Goal: Information Seeking & Learning: Learn about a topic

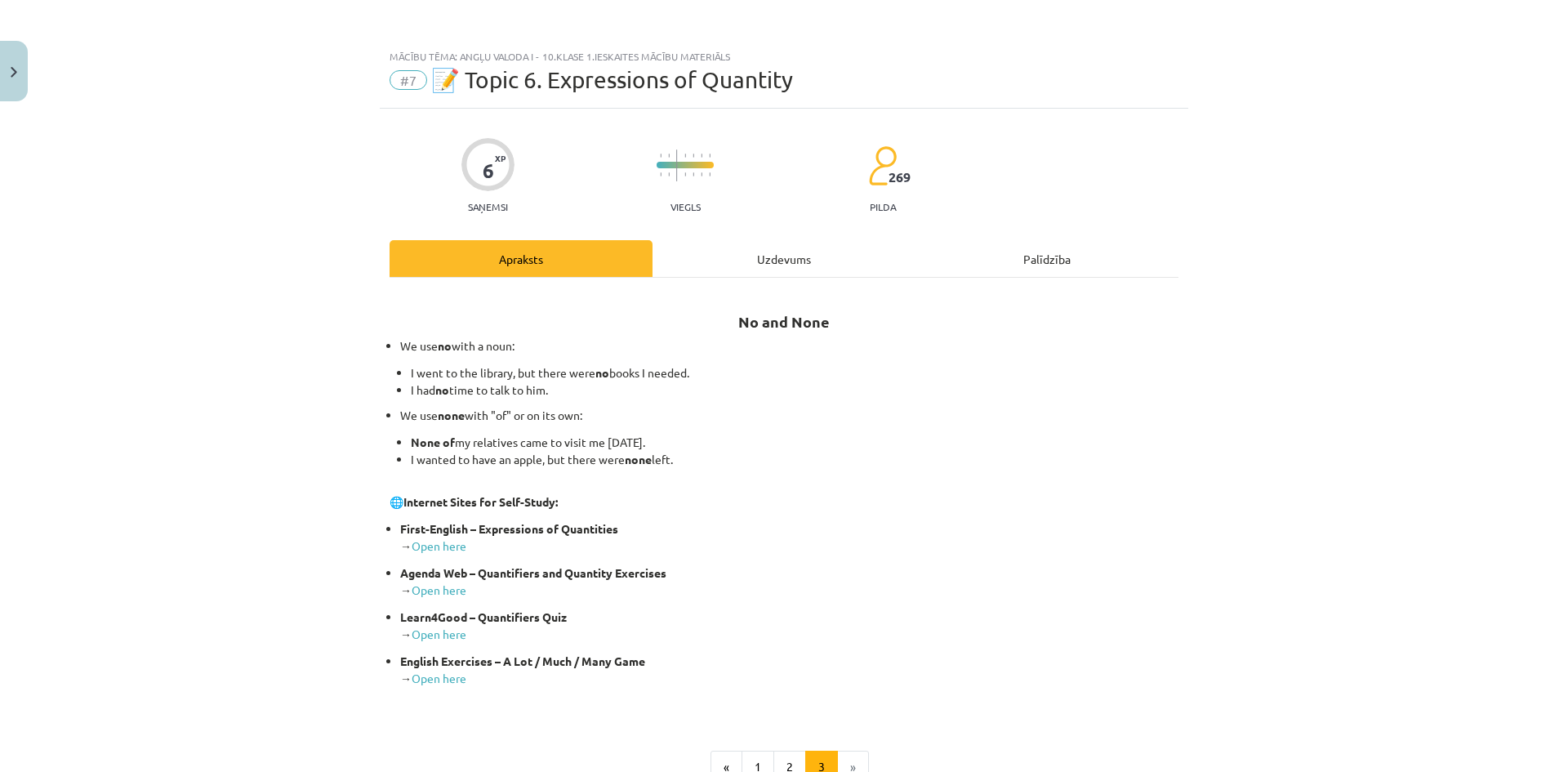
scroll to position [198, 0]
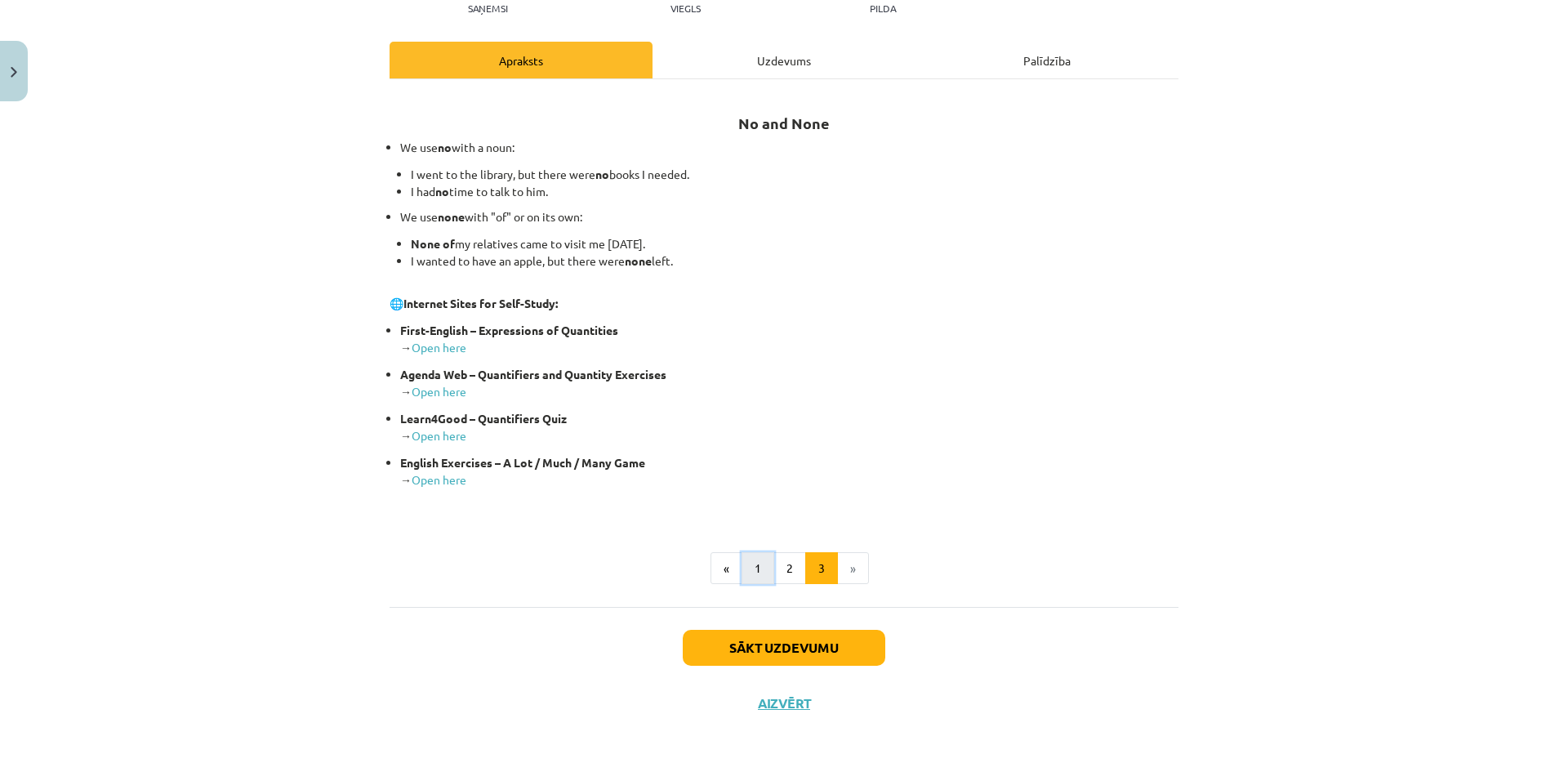
click at [742, 575] on button "1" at bounding box center [757, 568] width 33 height 33
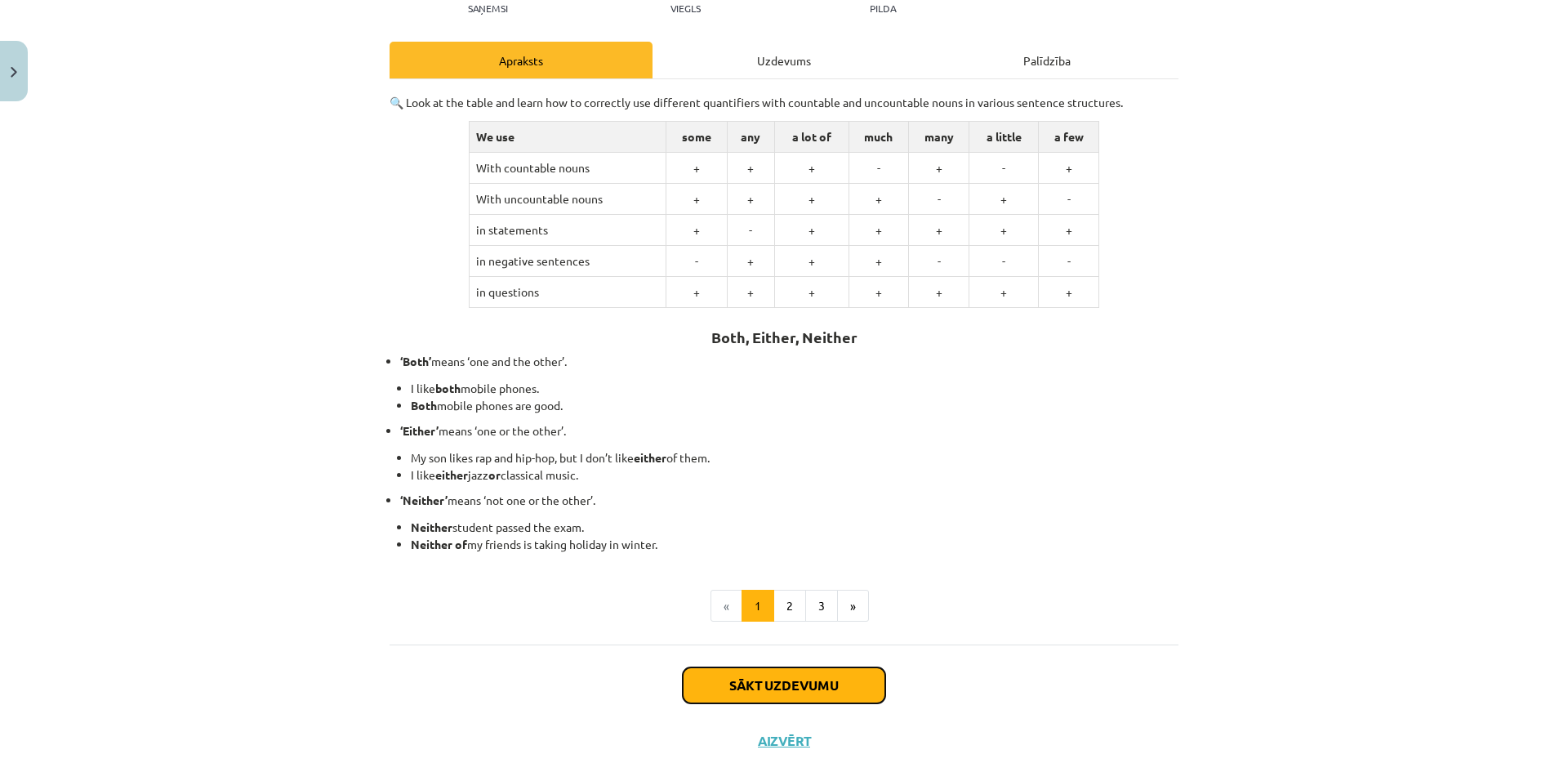
click at [719, 691] on button "Sākt uzdevumu" at bounding box center [783, 685] width 203 height 36
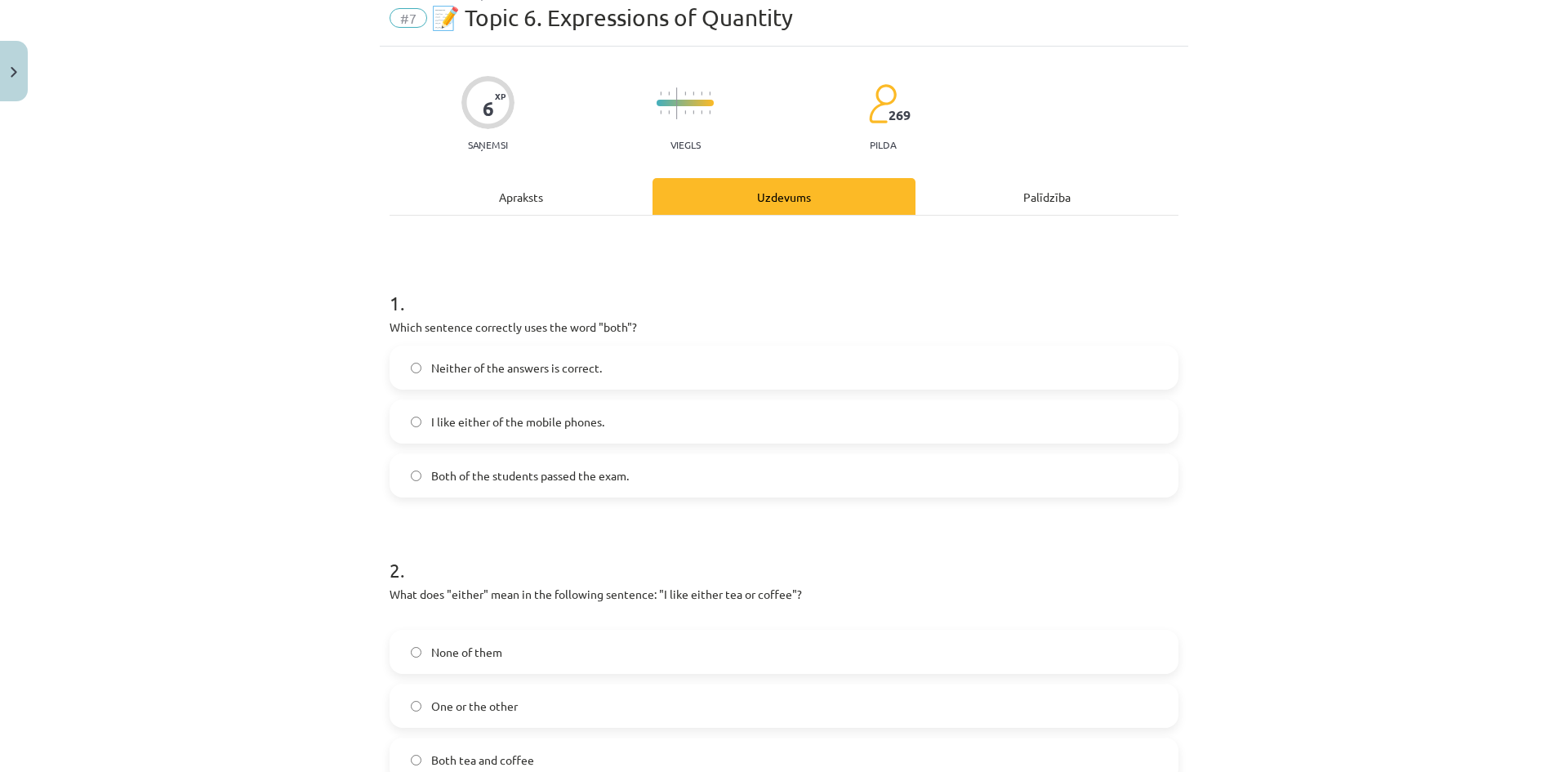
scroll to position [41, 0]
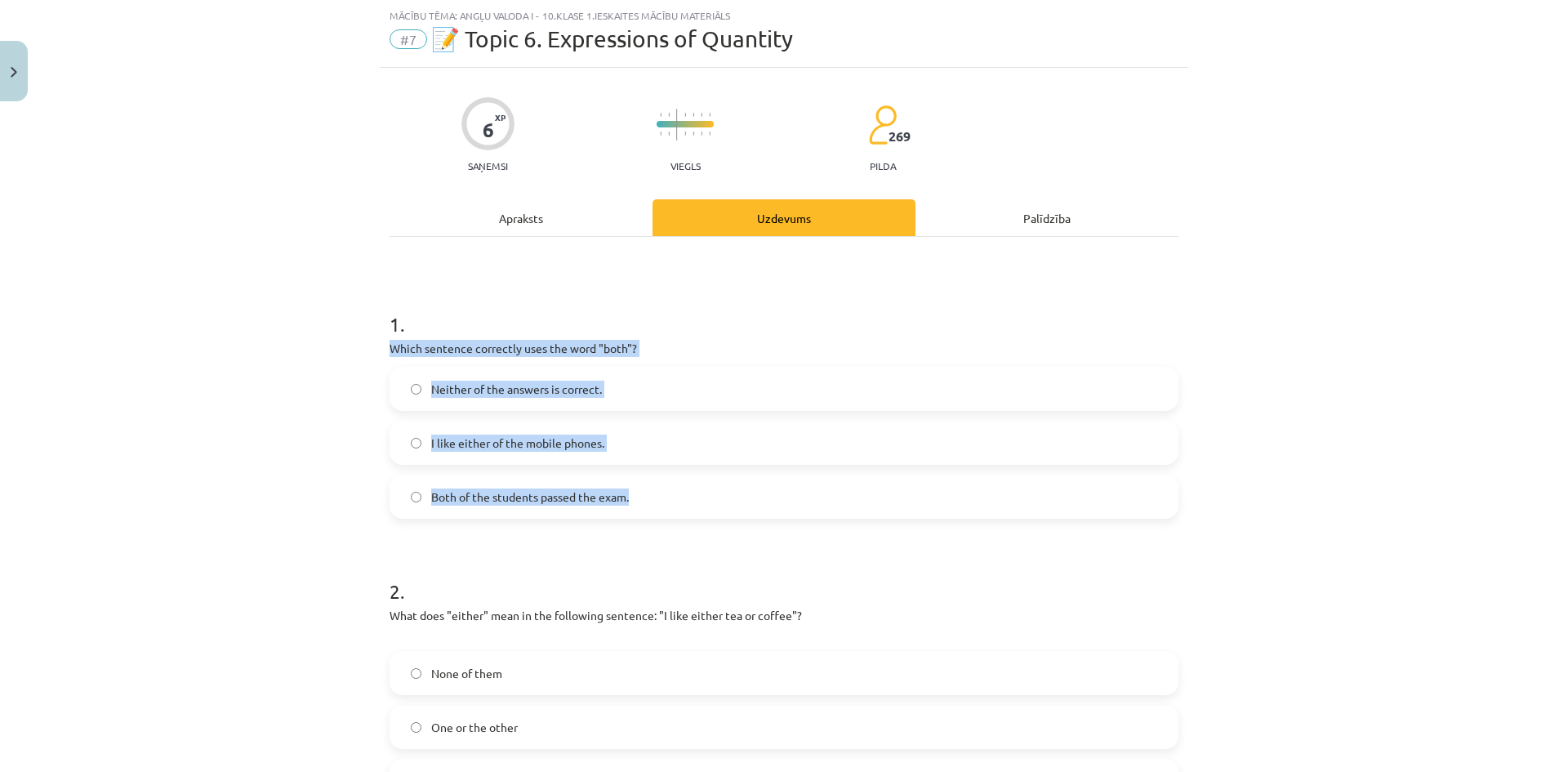
drag, startPoint x: 380, startPoint y: 344, endPoint x: 641, endPoint y: 515, distance: 312.0
click at [641, 515] on div "6 XP Saņemsi Viegls 269 pilda Apraksts Uzdevums Palīdzība 1 . Which sentence co…" at bounding box center [784, 644] width 809 height 1151
copy div "Which sentence correctly uses the word "both"? Neither of the answers is correc…"
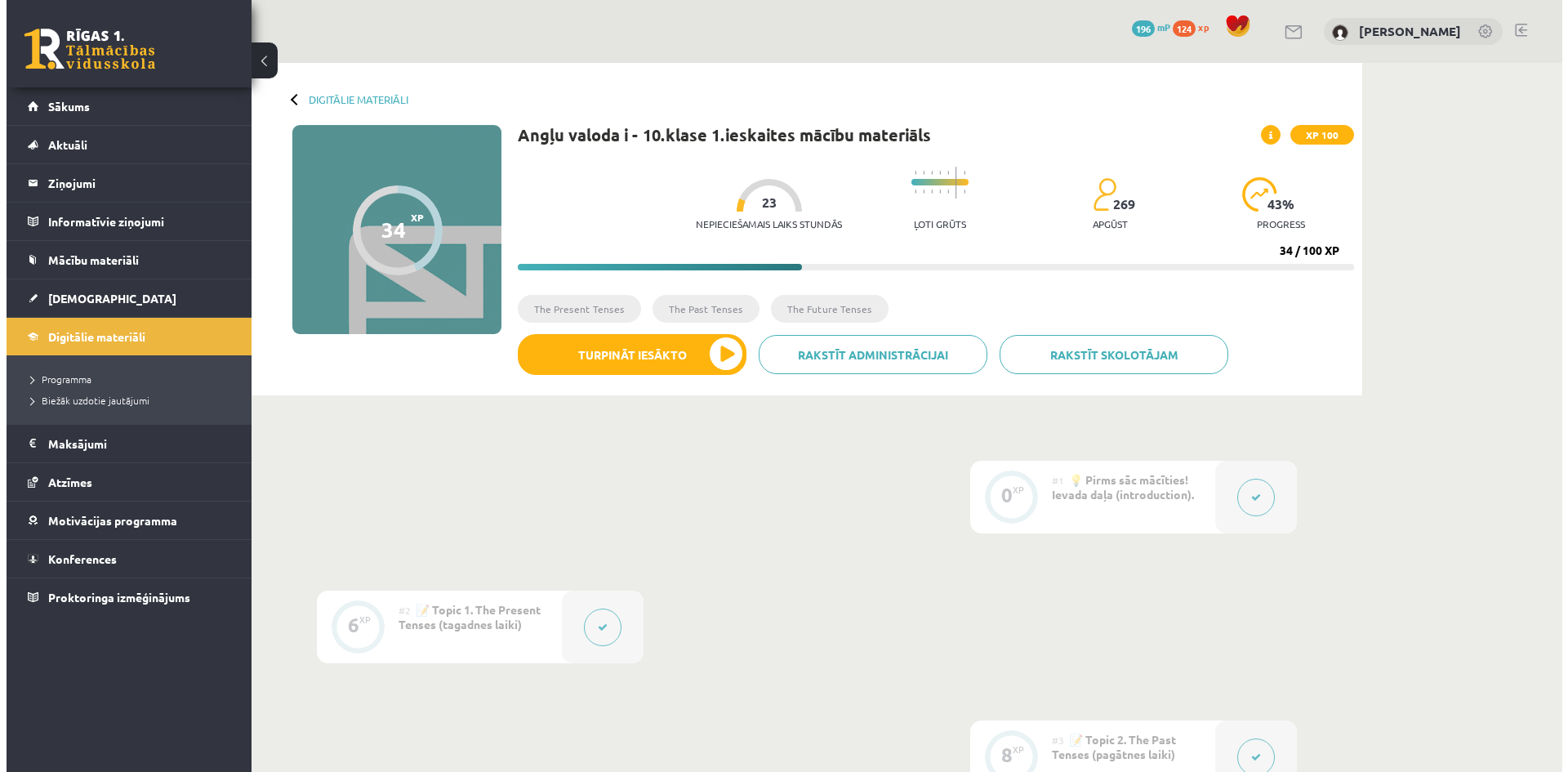
scroll to position [1062, 0]
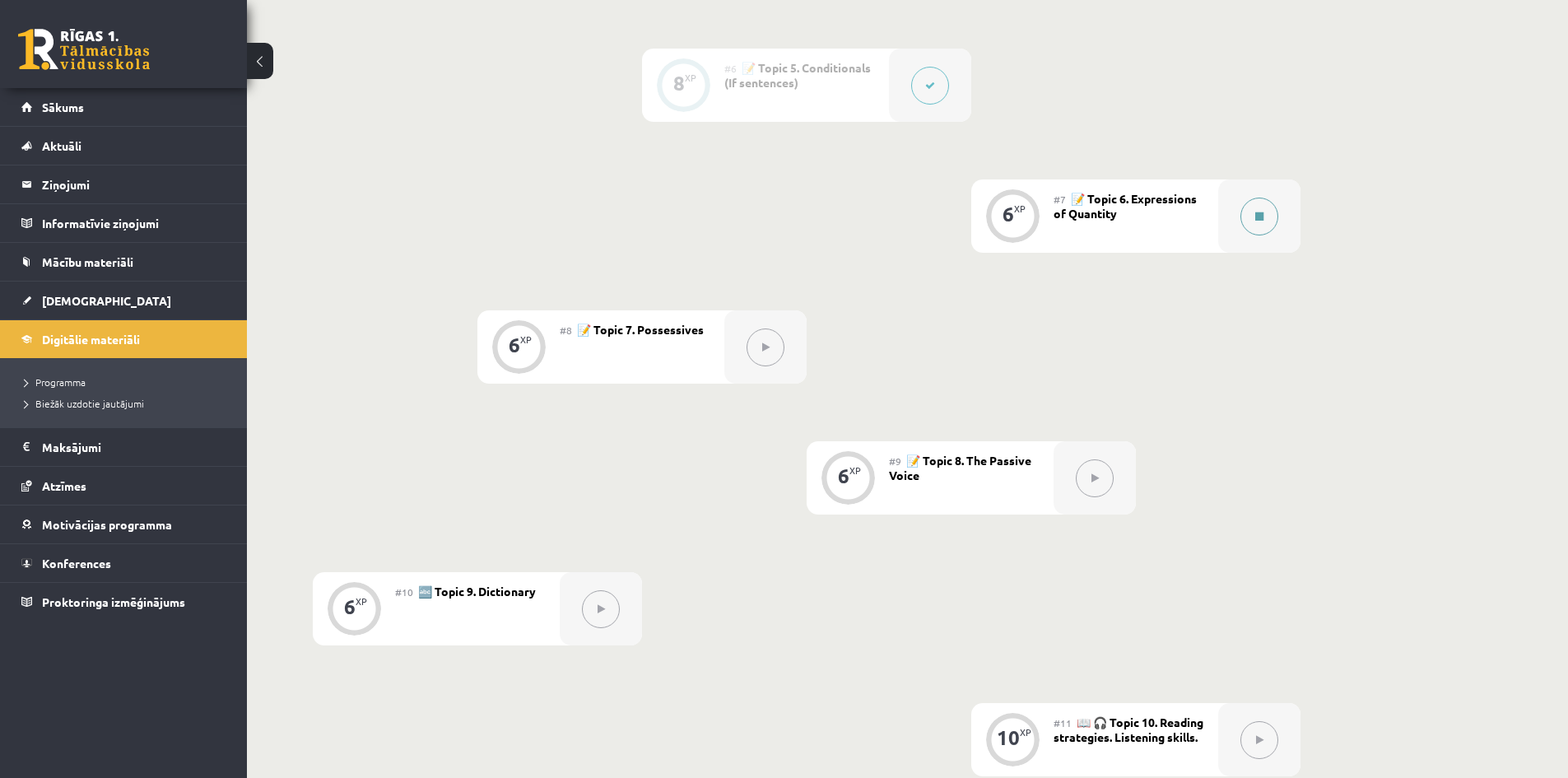
click at [1254, 224] on button at bounding box center [1259, 216] width 37 height 37
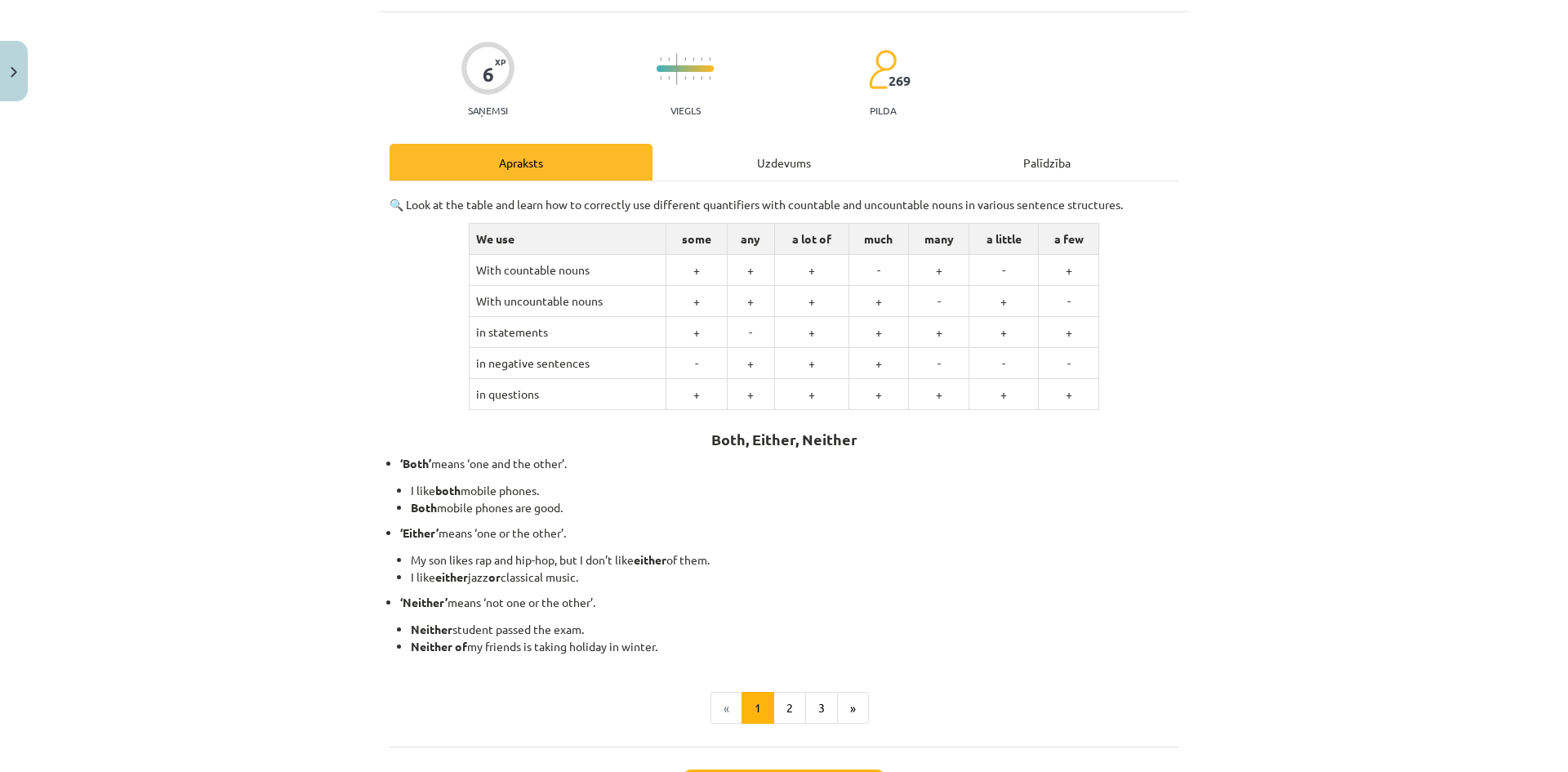
scroll to position [236, 0]
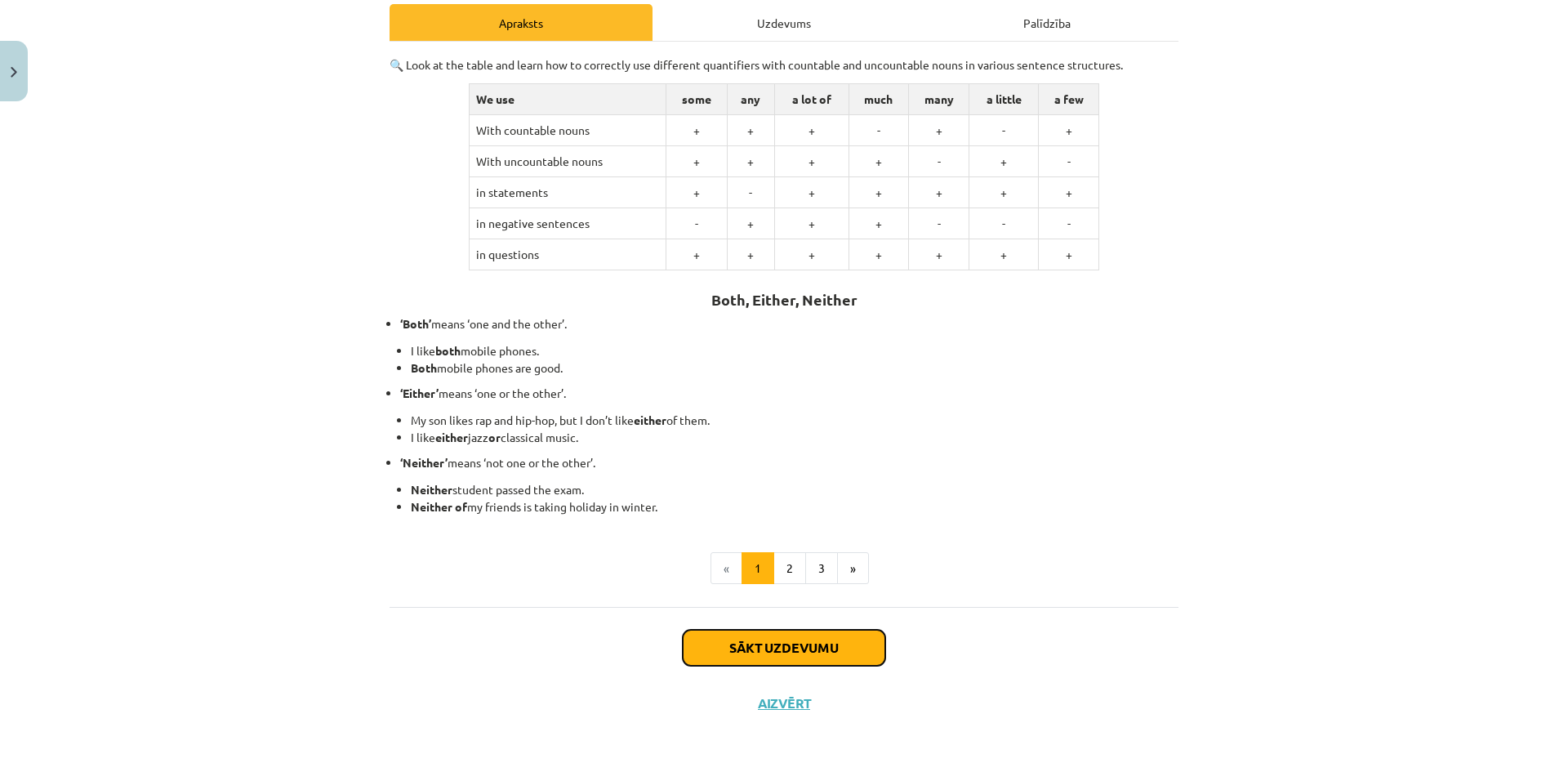
click at [818, 650] on button "Sākt uzdevumu" at bounding box center [783, 648] width 203 height 36
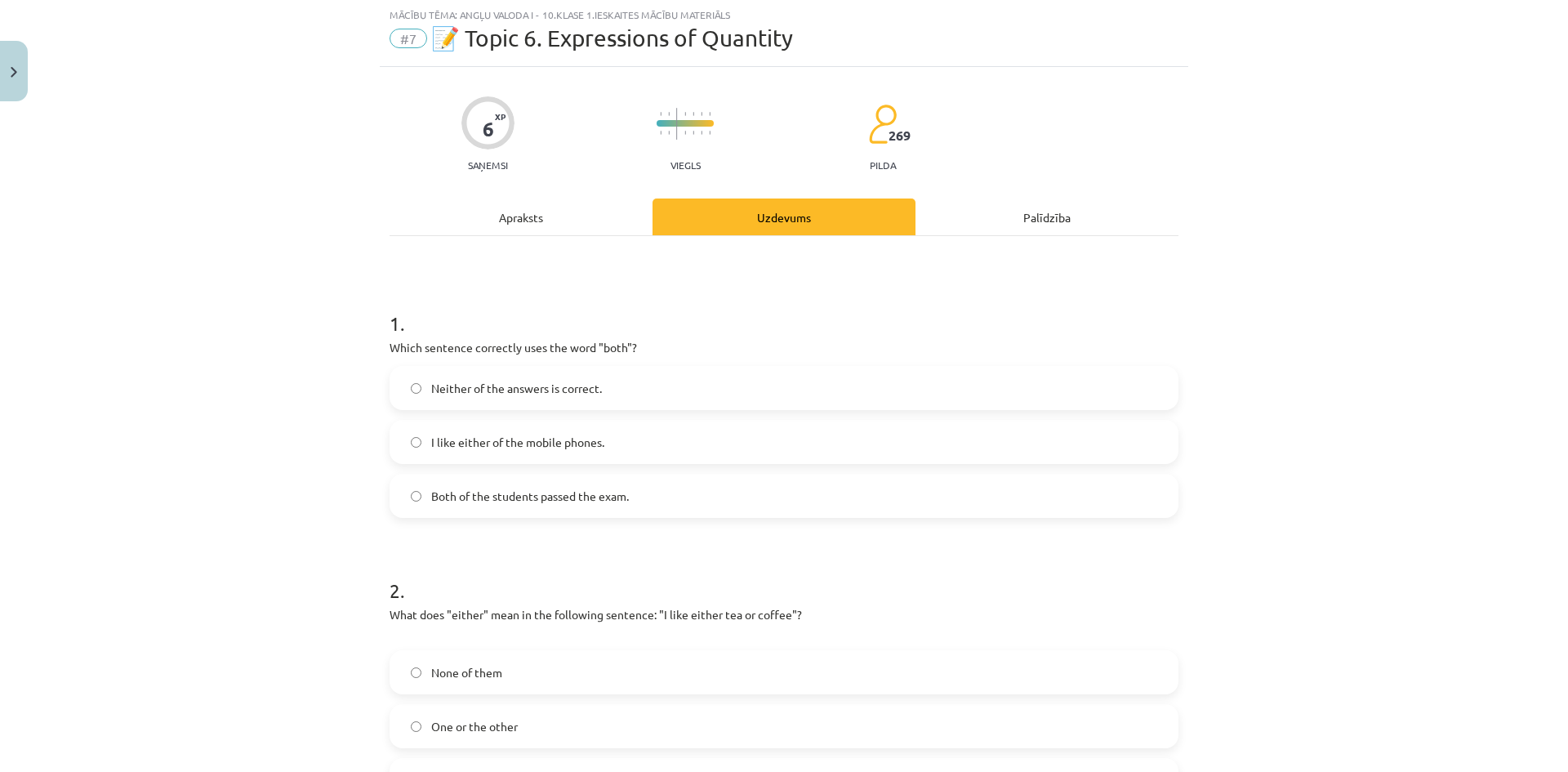
scroll to position [41, 0]
click at [419, 497] on label "Both of the students passed the exam." at bounding box center [784, 497] width 786 height 41
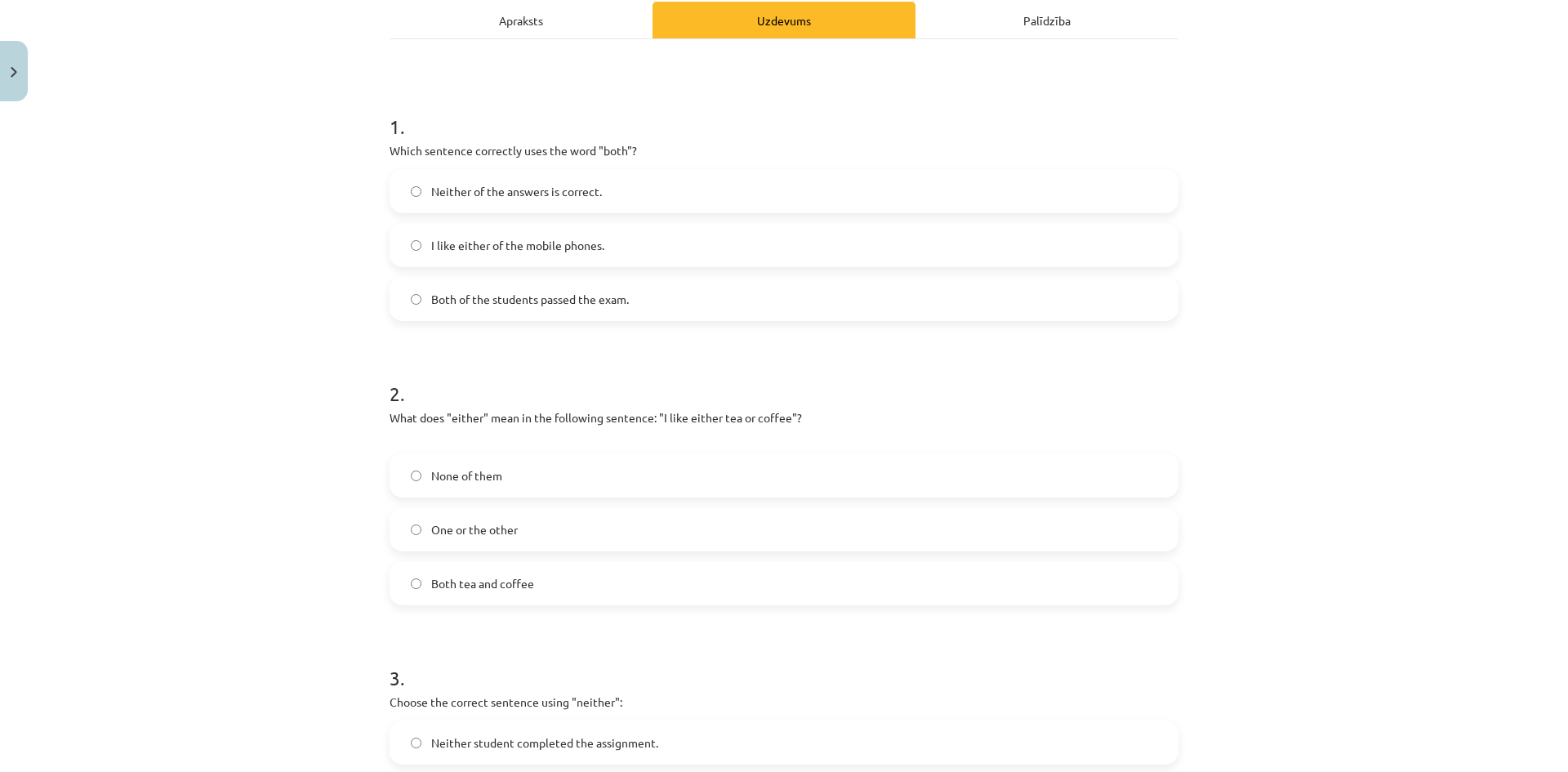
scroll to position [286, 0]
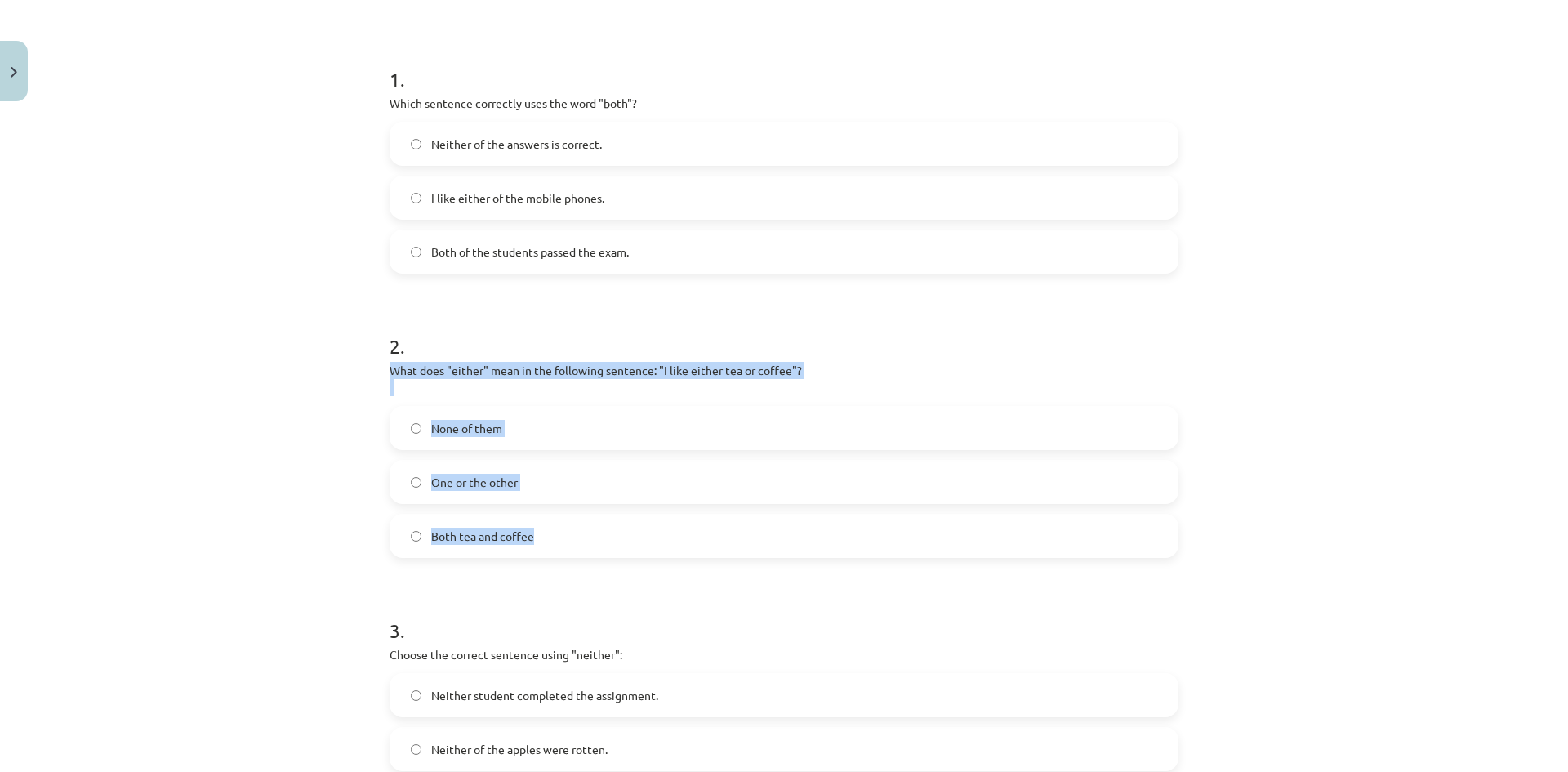
drag, startPoint x: 380, startPoint y: 368, endPoint x: 566, endPoint y: 516, distance: 237.7
click at [566, 516] on div "6 XP Saņemsi Viegls 269 pilda Apraksts Uzdevums Palīdzība 1 . Which sentence co…" at bounding box center [784, 398] width 809 height 1151
copy div "What does "either" mean in the following sentence: "I like either tea or coffee…"
click at [344, 366] on div "Mācību tēma: Angļu valoda i - 10.klase 1.ieskaites mācību materiāls #7 📝 Topic …" at bounding box center [784, 386] width 1568 height 772
click at [440, 431] on span "None of them" at bounding box center [466, 428] width 71 height 17
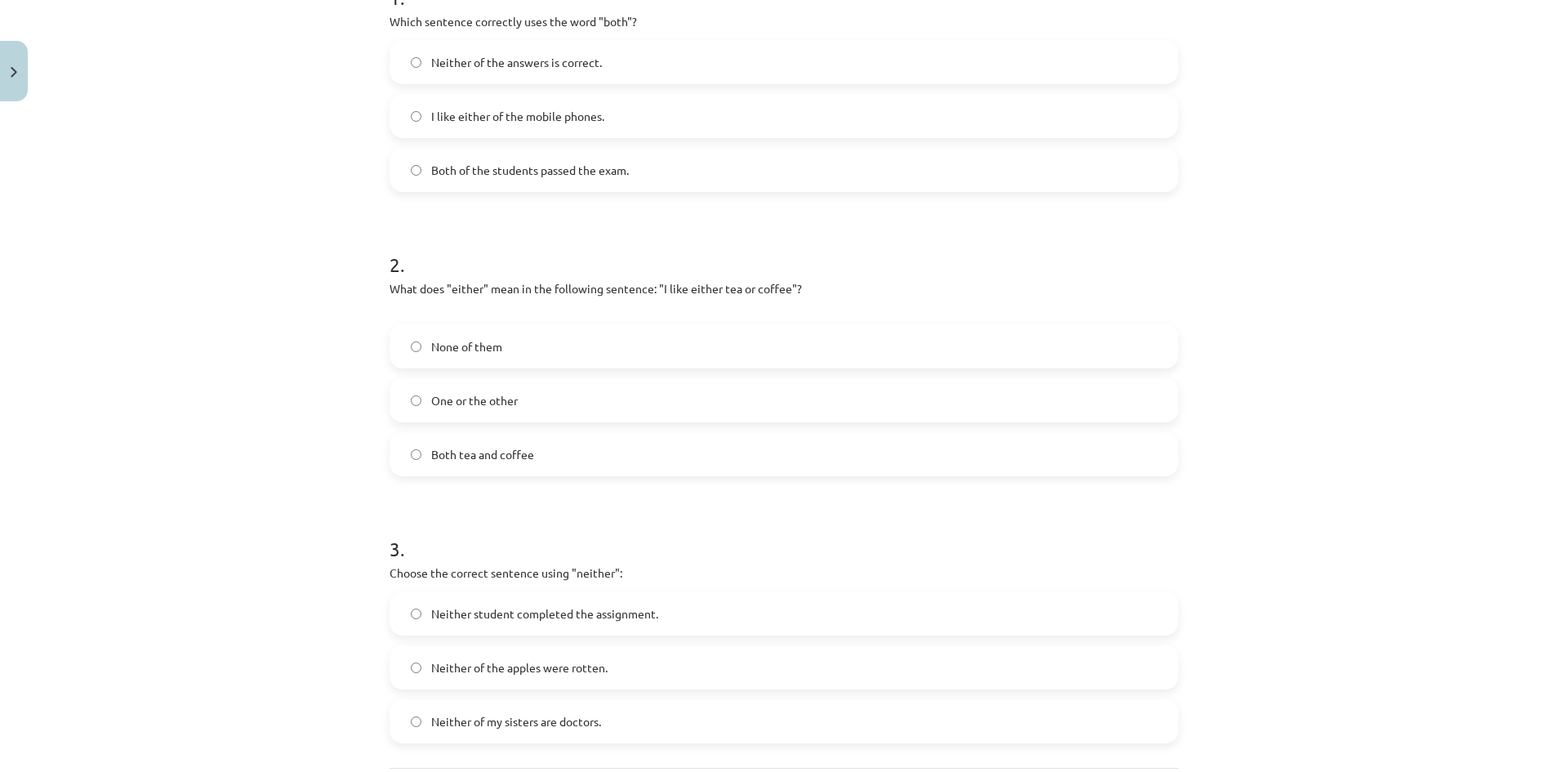
scroll to position [450, 0]
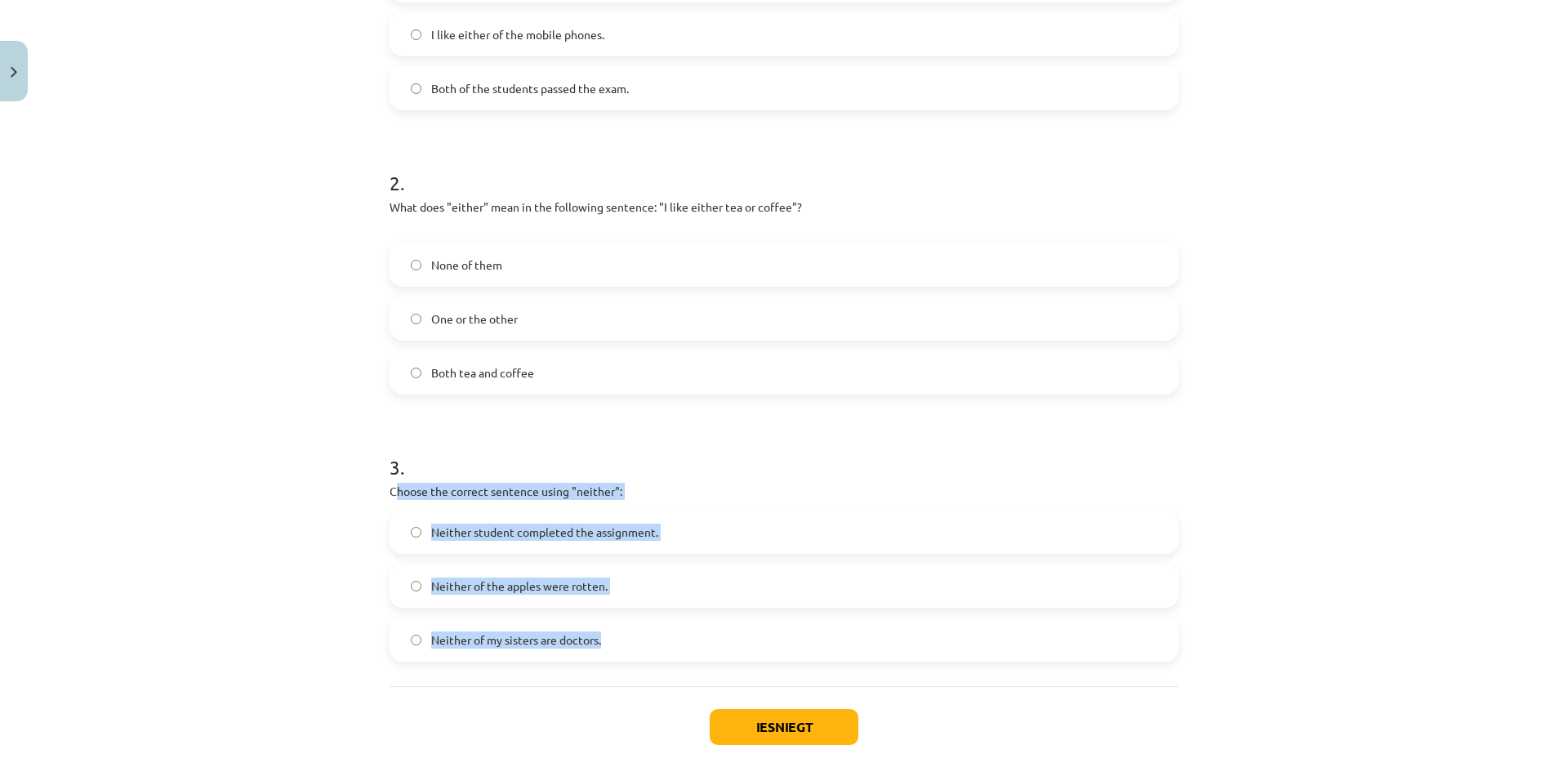
drag, startPoint x: 387, startPoint y: 492, endPoint x: 612, endPoint y: 631, distance: 264.5
click at [612, 631] on div "3 . Choose the correct sentence using "neither": Neither student completed the …" at bounding box center [783, 544] width 788 height 235
copy div "hoose the correct sentence using "neither": Neither student completed the assig…"
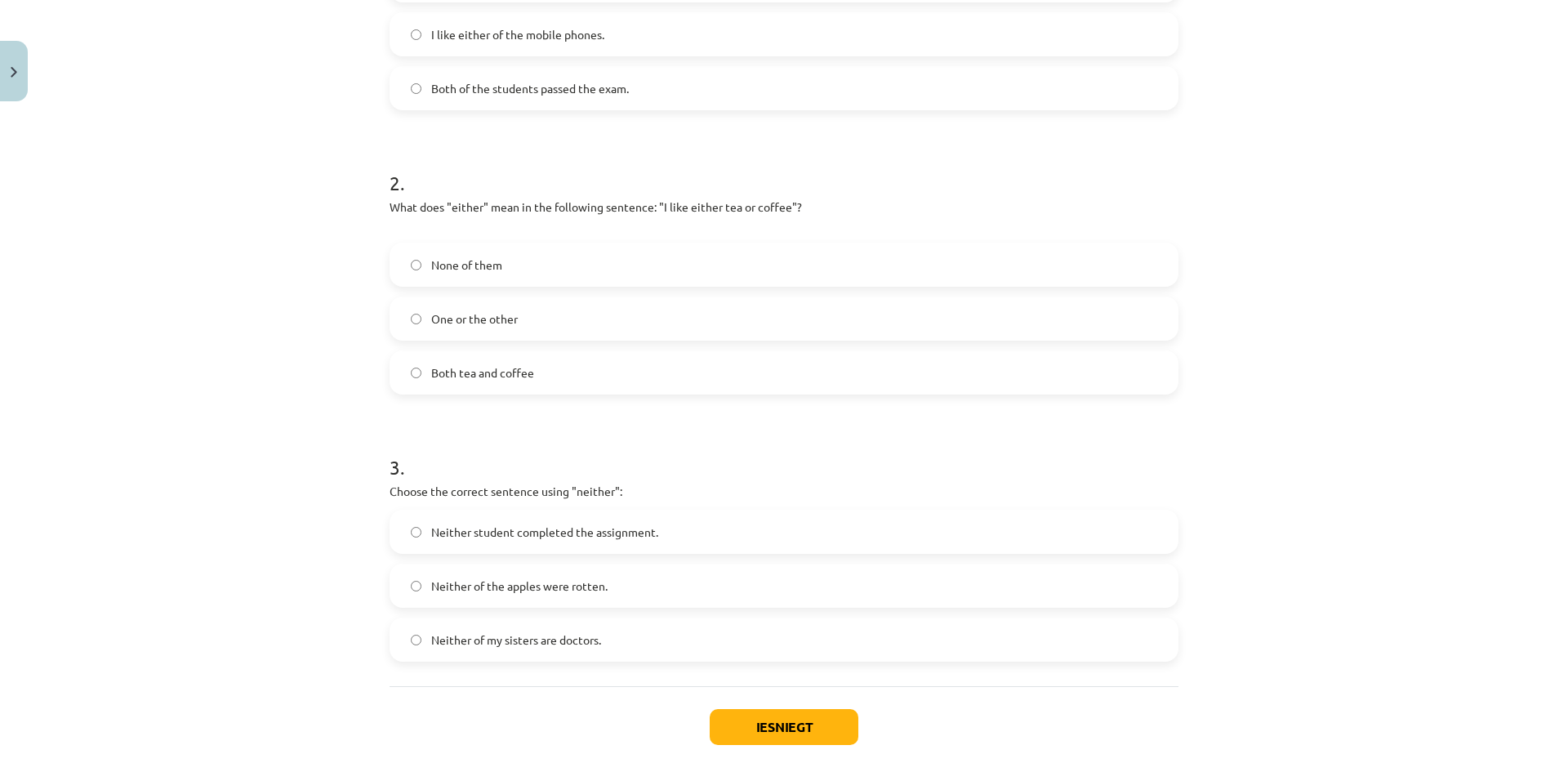
click at [557, 718] on div "Iesniegt Aizvērt" at bounding box center [783, 743] width 788 height 114
click at [796, 733] on button "Iesniegt" at bounding box center [784, 727] width 149 height 36
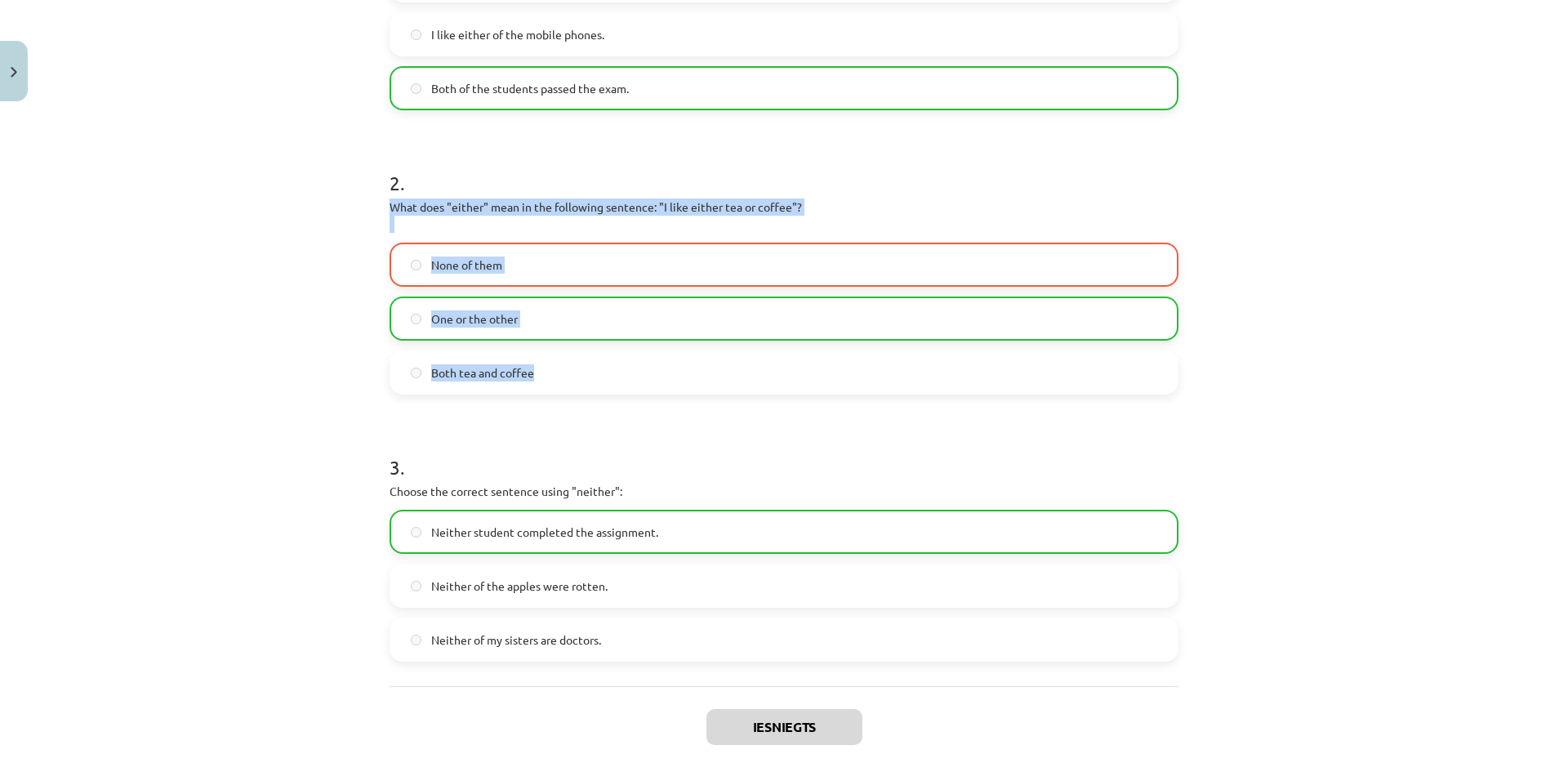
drag, startPoint x: 378, startPoint y: 205, endPoint x: 553, endPoint y: 374, distance: 243.3
click at [553, 374] on div "6 XP Saņemsi Viegls 267 pilda Apraksts Uzdevums Palīdzība 1 . Which sentence co…" at bounding box center [784, 260] width 809 height 1203
copy div "What does "either" mean in the following sentence: "I like either tea or coffee…"
click at [1330, 293] on div "Mācību tēma: Angļu valoda i - 10.klase 1.ieskaites mācību materiāls #7 📝 Topic …" at bounding box center [784, 386] width 1568 height 772
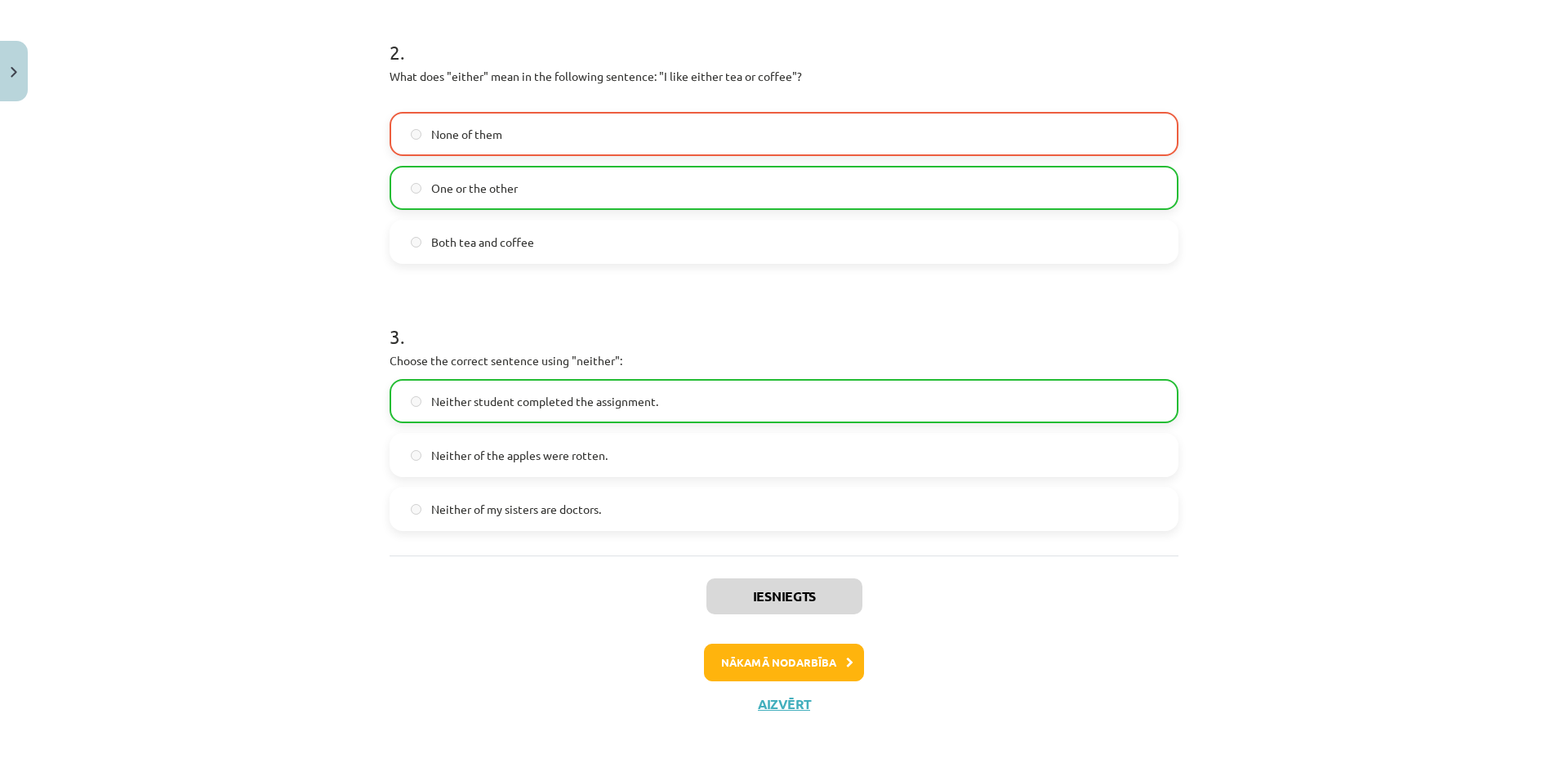
scroll to position [581, 0]
click at [769, 666] on button "Nākamā nodarbība" at bounding box center [783, 661] width 160 height 37
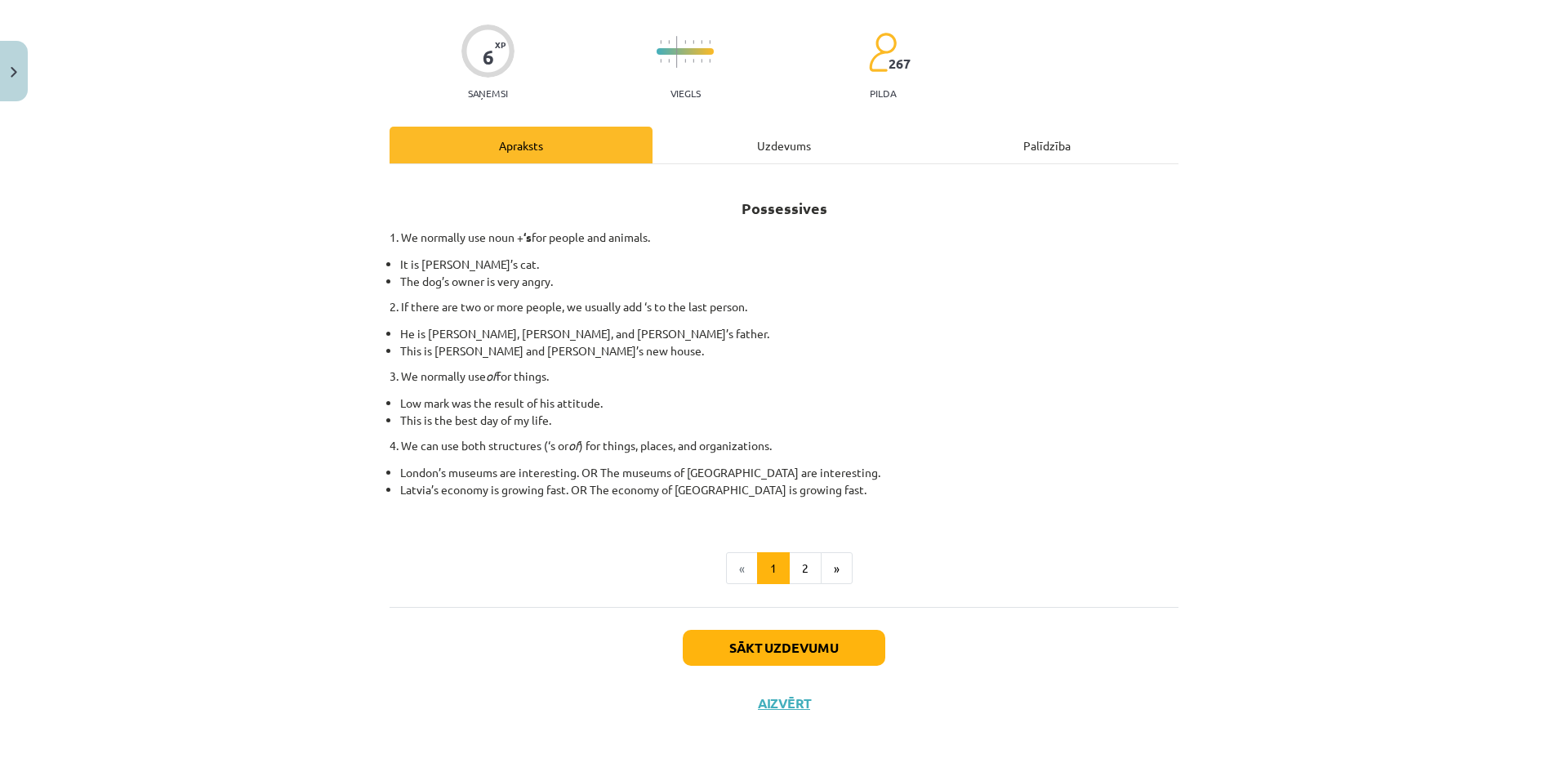
scroll to position [41, 0]
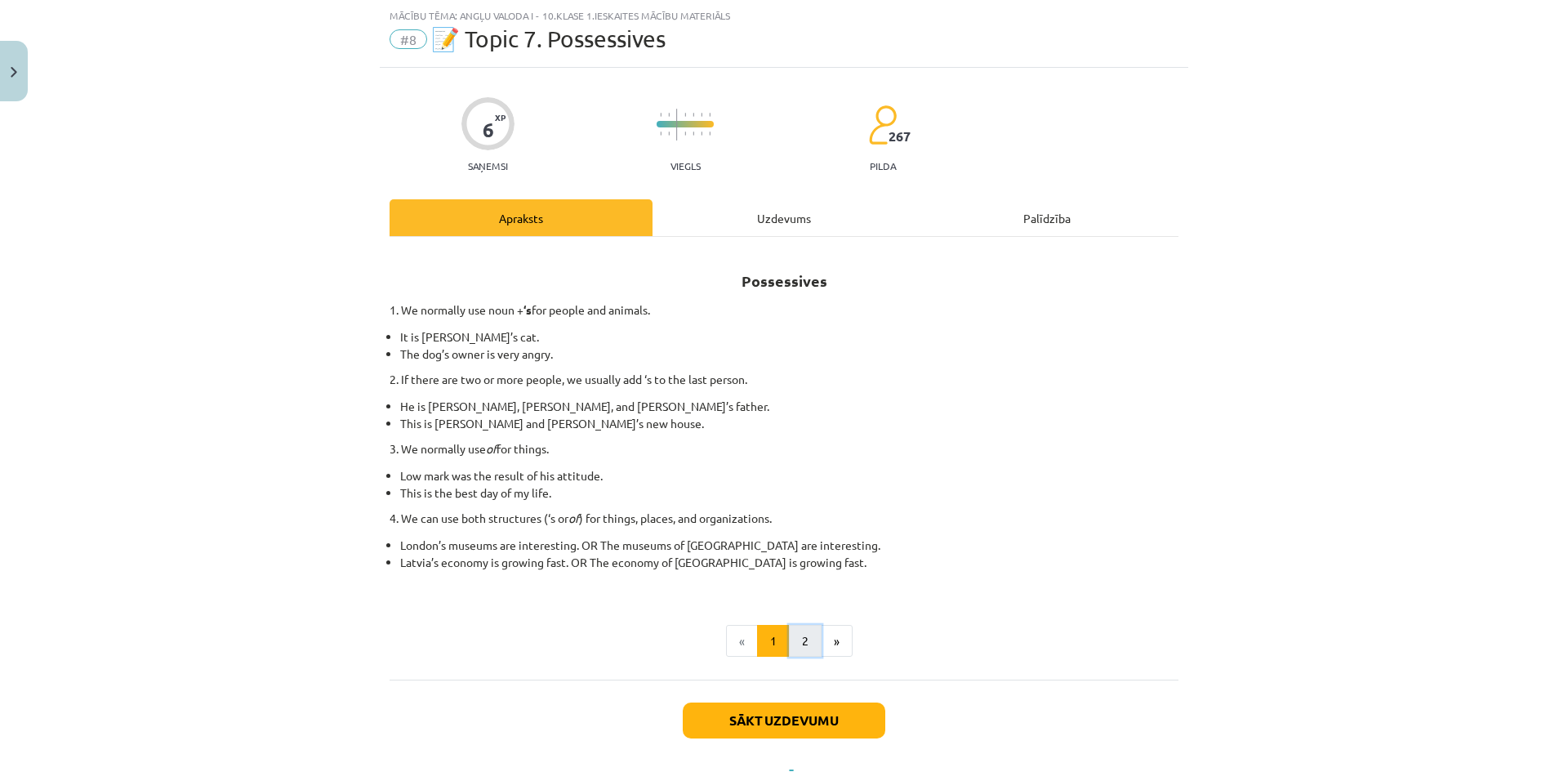
click at [795, 648] on button "2" at bounding box center [804, 641] width 33 height 33
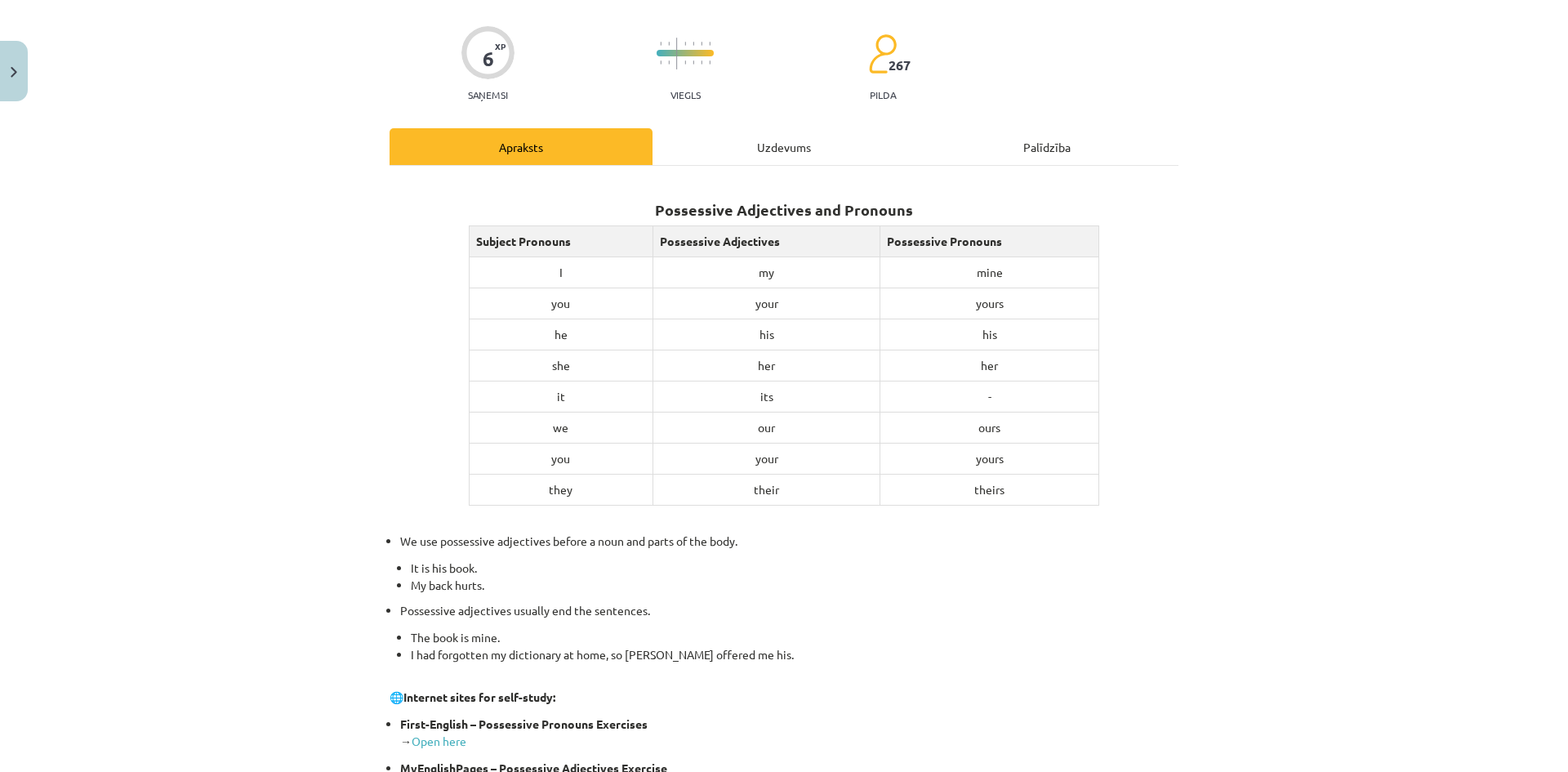
scroll to position [113, 0]
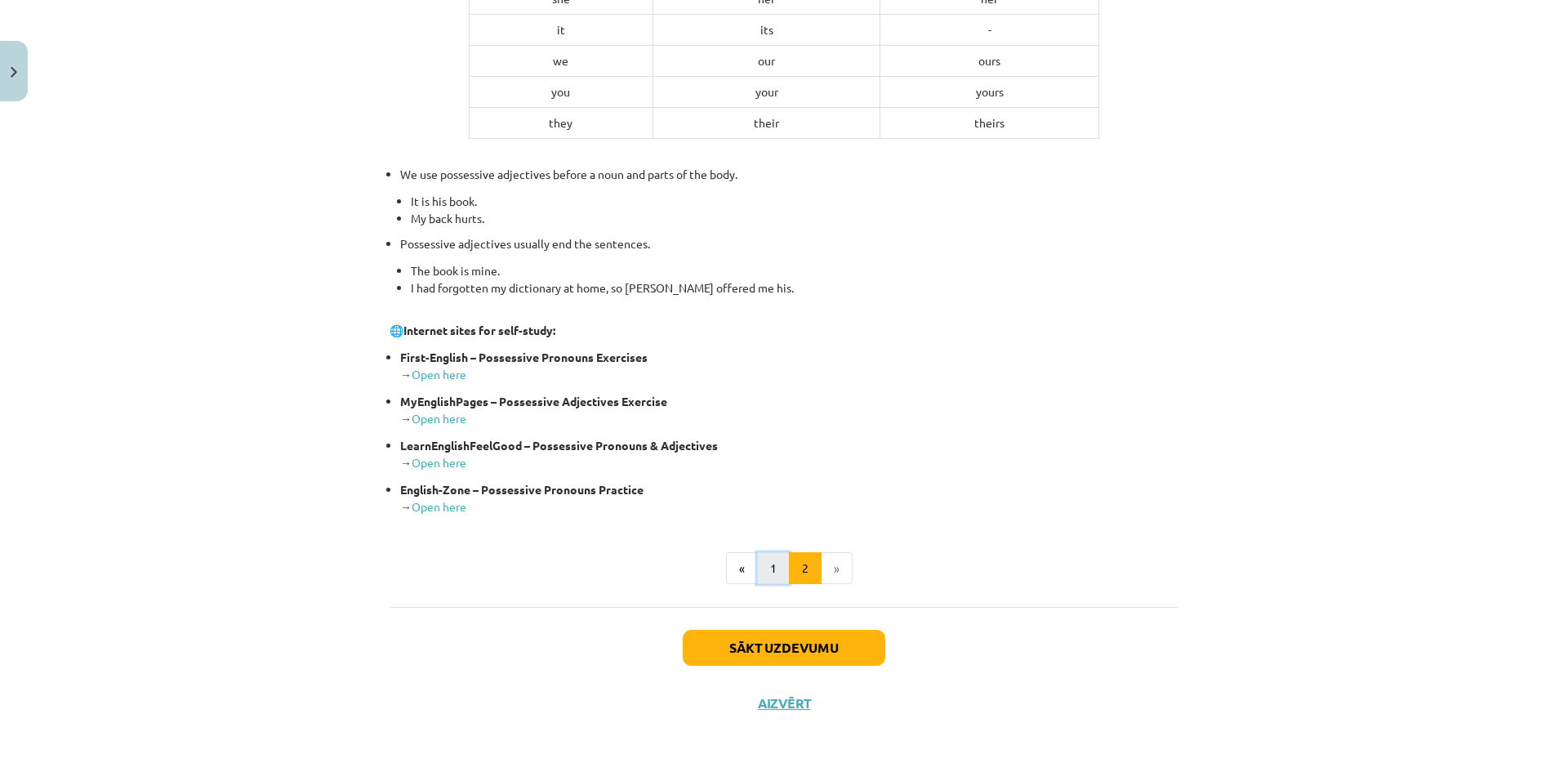
click at [767, 577] on button "1" at bounding box center [772, 568] width 33 height 33
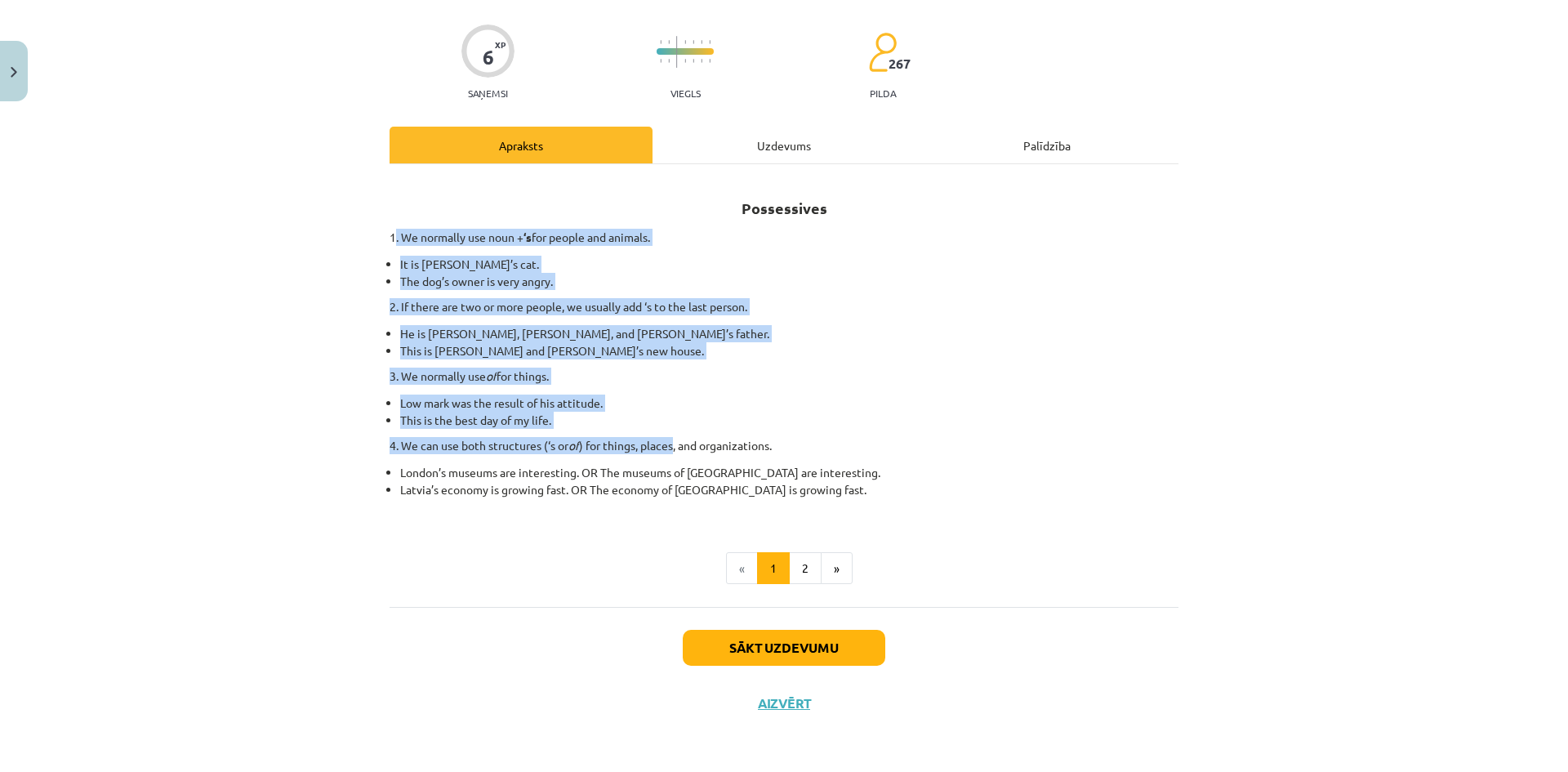
drag, startPoint x: 388, startPoint y: 238, endPoint x: 673, endPoint y: 453, distance: 357.0
click at [673, 453] on div "Possessives 1. We normally use noun + ‘s for people and animals. It is Jane’s c…" at bounding box center [783, 347] width 788 height 336
click at [716, 382] on p "3. We normally use of for things." at bounding box center [783, 375] width 788 height 17
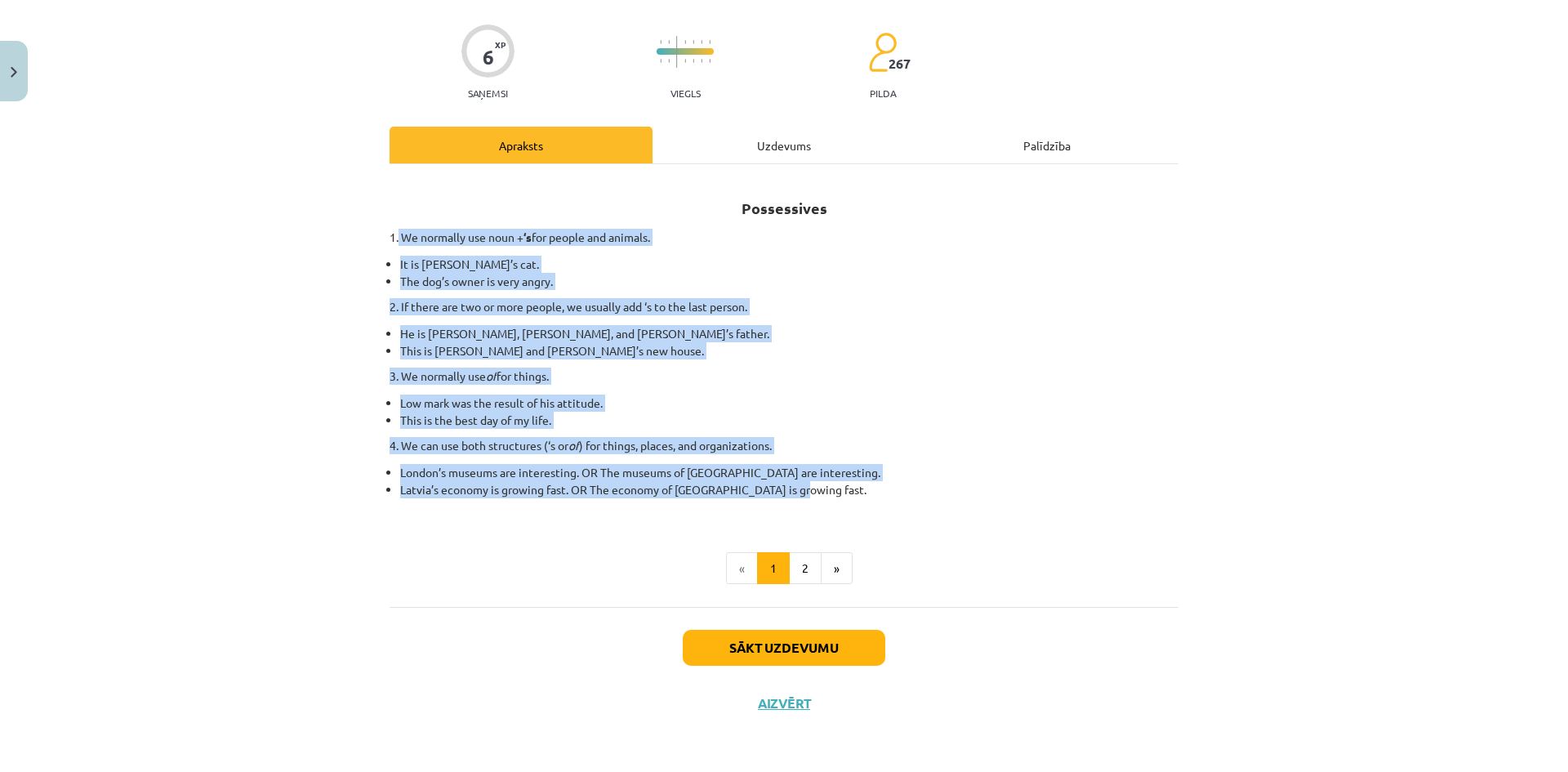
drag, startPoint x: 392, startPoint y: 229, endPoint x: 830, endPoint y: 489, distance: 509.4
click at [830, 489] on div "Possessives 1. We normally use noun + ‘s for people and animals. It is Jane’s c…" at bounding box center [783, 347] width 788 height 336
copy div "We normally use noun + ‘s for people and animals. It is Jane’s cat. The dog’s o…"
click at [473, 289] on li "The dog’s owner is very angry." at bounding box center [788, 281] width 778 height 17
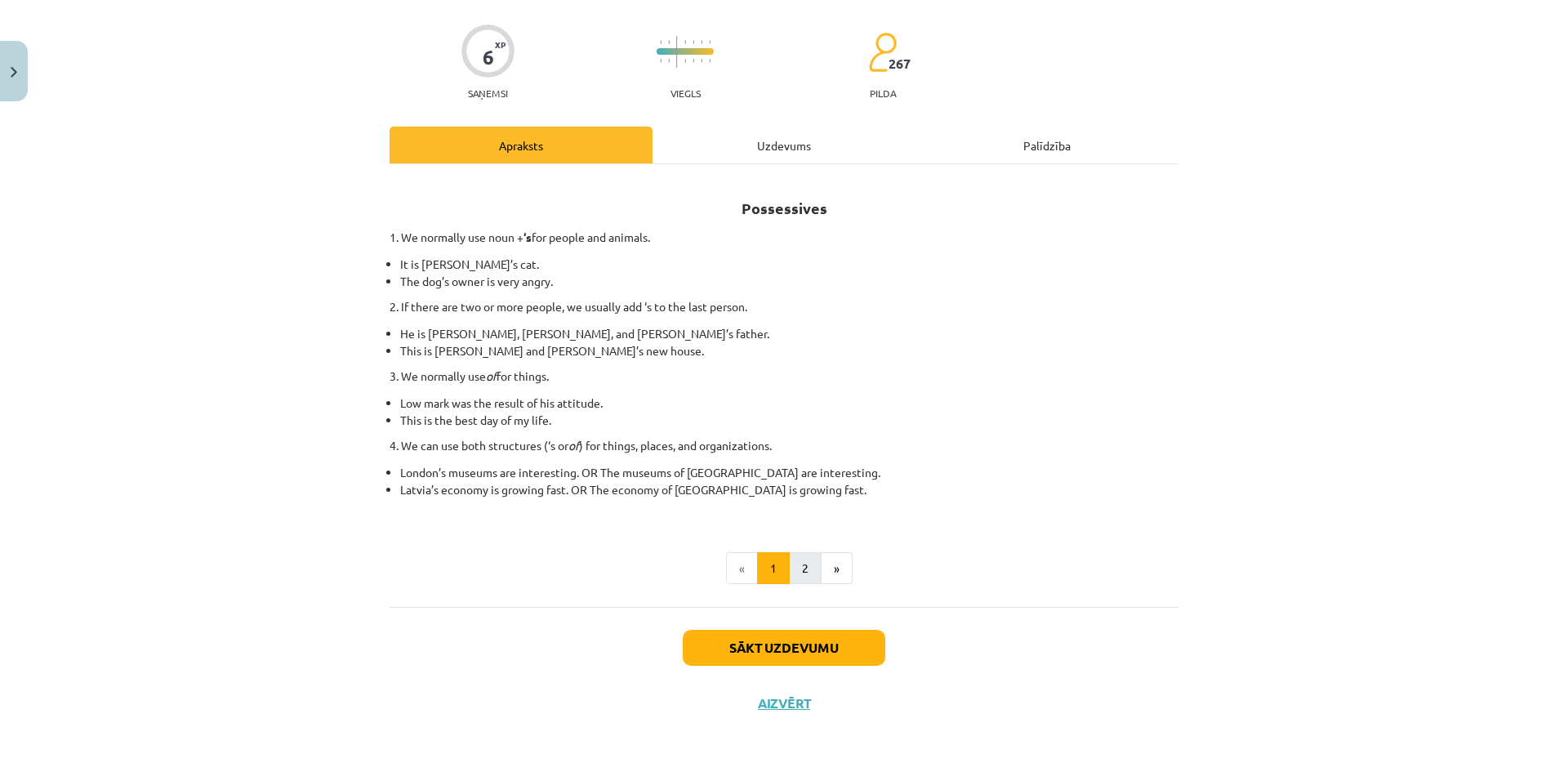
drag, startPoint x: 792, startPoint y: 551, endPoint x: 798, endPoint y: 576, distance: 25.7
click at [793, 553] on div "Possessives 1. We normally use noun + ‘s for people and animals. It is Jane’s c…" at bounding box center [783, 382] width 788 height 405
click at [798, 576] on button "2" at bounding box center [804, 568] width 33 height 33
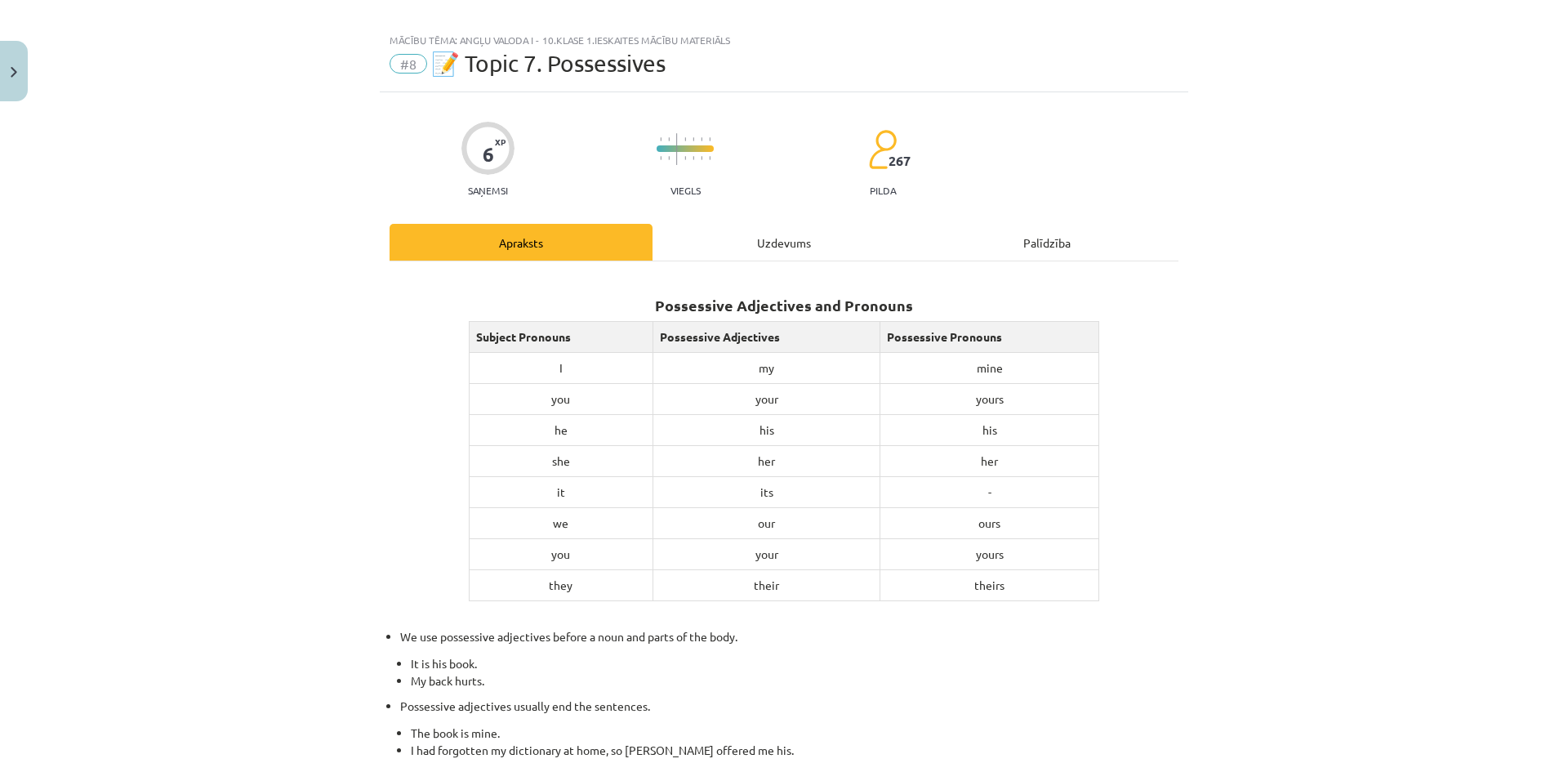
scroll to position [0, 0]
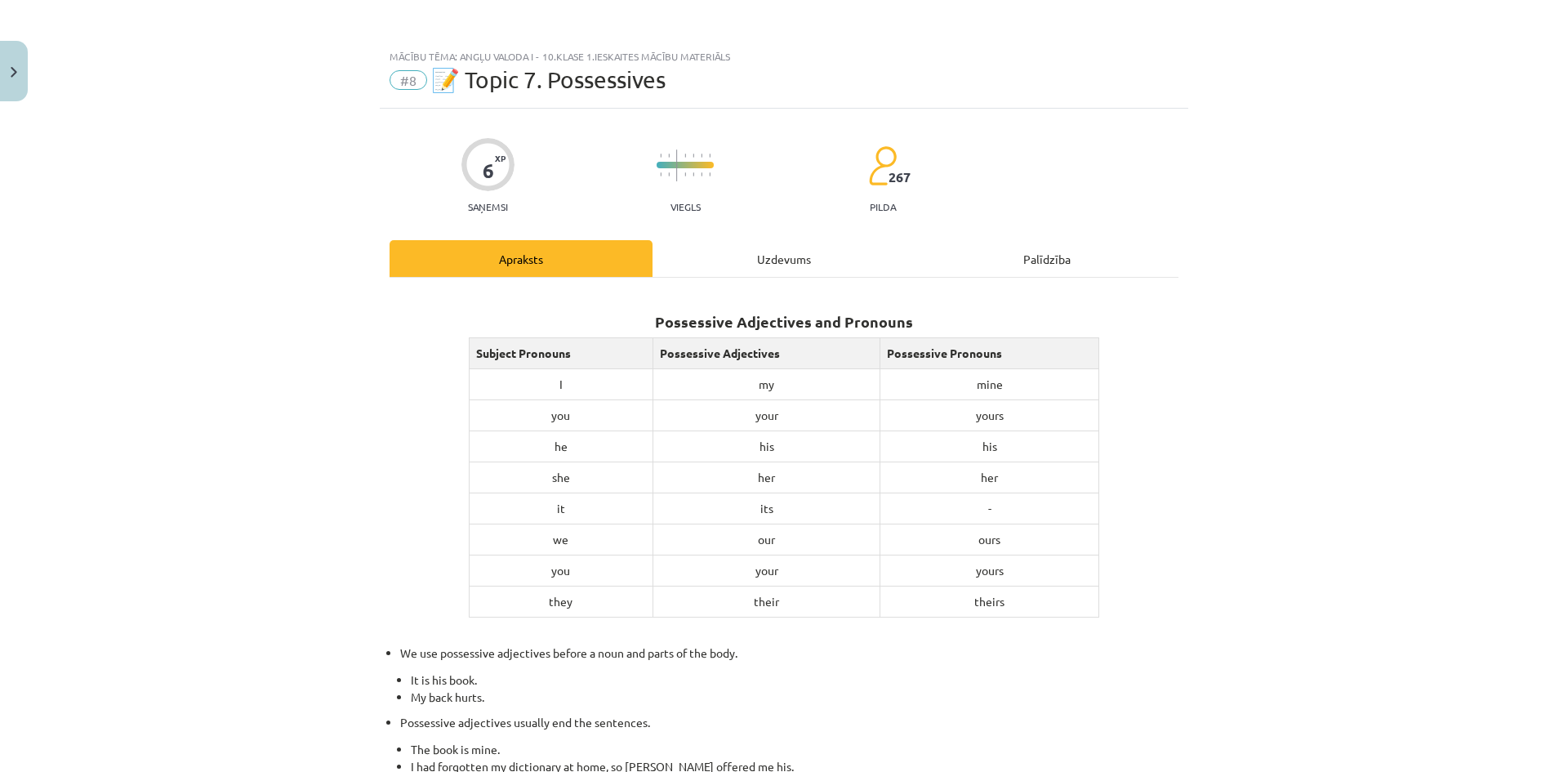
drag, startPoint x: 649, startPoint y: 320, endPoint x: 610, endPoint y: 327, distance: 39.6
click at [642, 323] on h2 "Possessive Adjectives and Pronouns" at bounding box center [783, 312] width 788 height 40
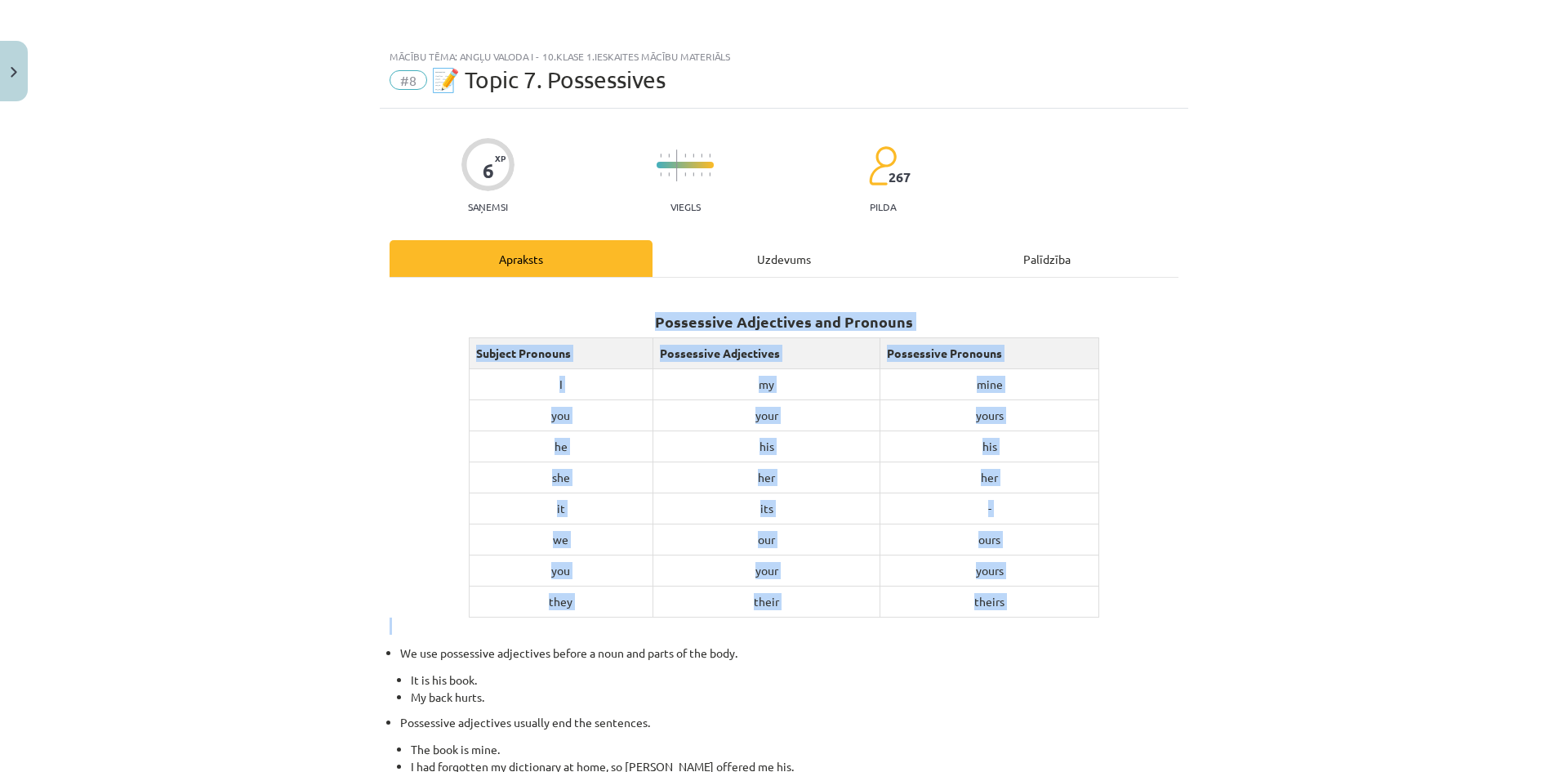
drag, startPoint x: 548, startPoint y: 320, endPoint x: 1033, endPoint y: 624, distance: 572.4
click at [1033, 624] on div "Possessive Adjectives and Pronouns Subject Pronouns Possessive Adjectives Posse…" at bounding box center [783, 643] width 788 height 702
copy div "Possessive Adjectives and Pronouns Subject Pronouns Possessive Adjectives Posse…"
click at [1258, 409] on div "Mācību tēma: Angļu valoda i - 10.klase 1.ieskaites mācību materiāls #8 📝 Topic …" at bounding box center [784, 386] width 1568 height 772
click at [702, 382] on td "my" at bounding box center [766, 383] width 227 height 31
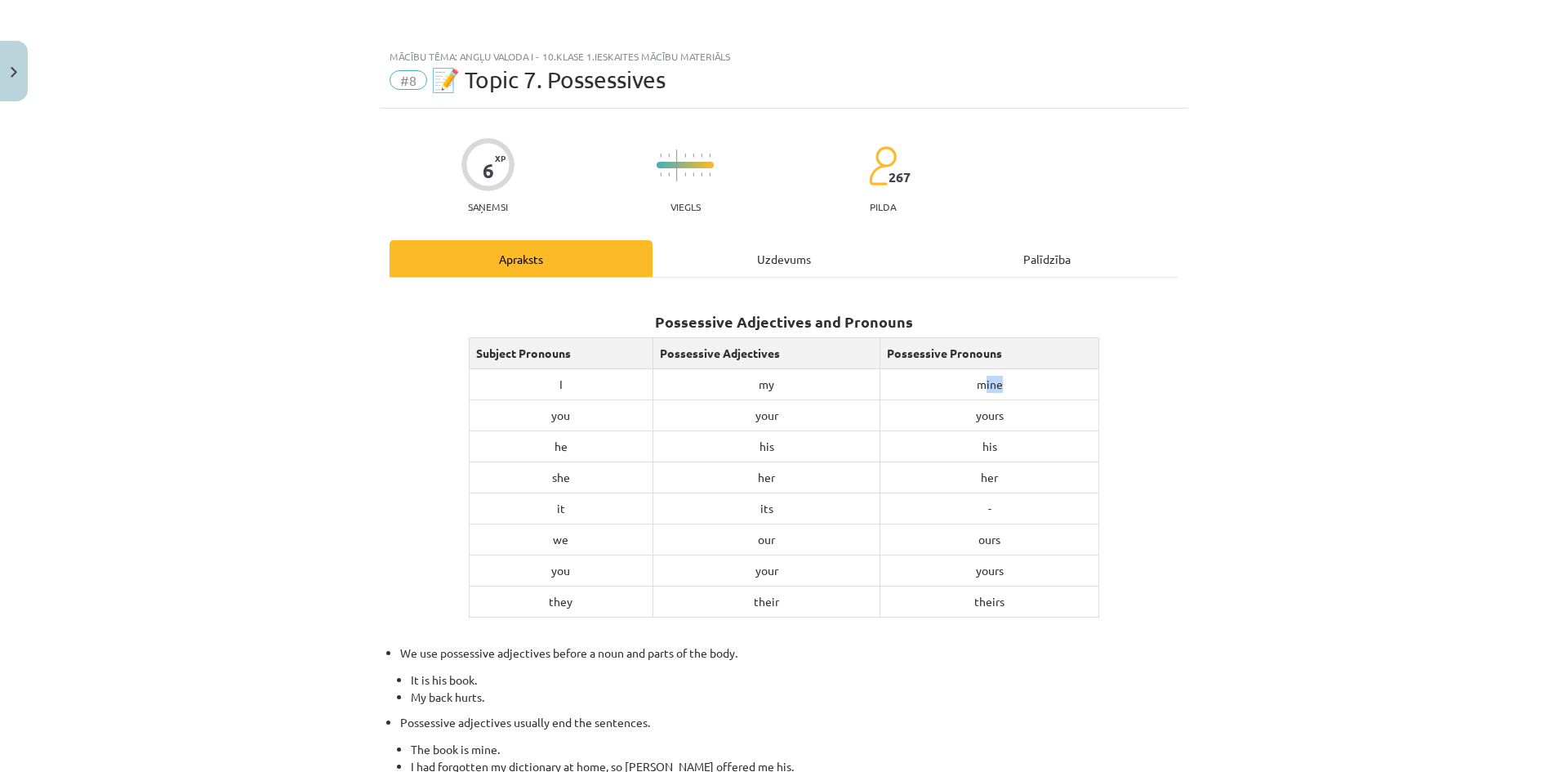
drag, startPoint x: 980, startPoint y: 385, endPoint x: 1008, endPoint y: 385, distance: 28.0
click at [1008, 385] on td "mine" at bounding box center [989, 383] width 219 height 31
click at [978, 384] on td "mine" at bounding box center [989, 383] width 219 height 31
drag, startPoint x: 968, startPoint y: 384, endPoint x: 1075, endPoint y: 387, distance: 107.0
click at [1075, 387] on td "mine" at bounding box center [989, 383] width 219 height 31
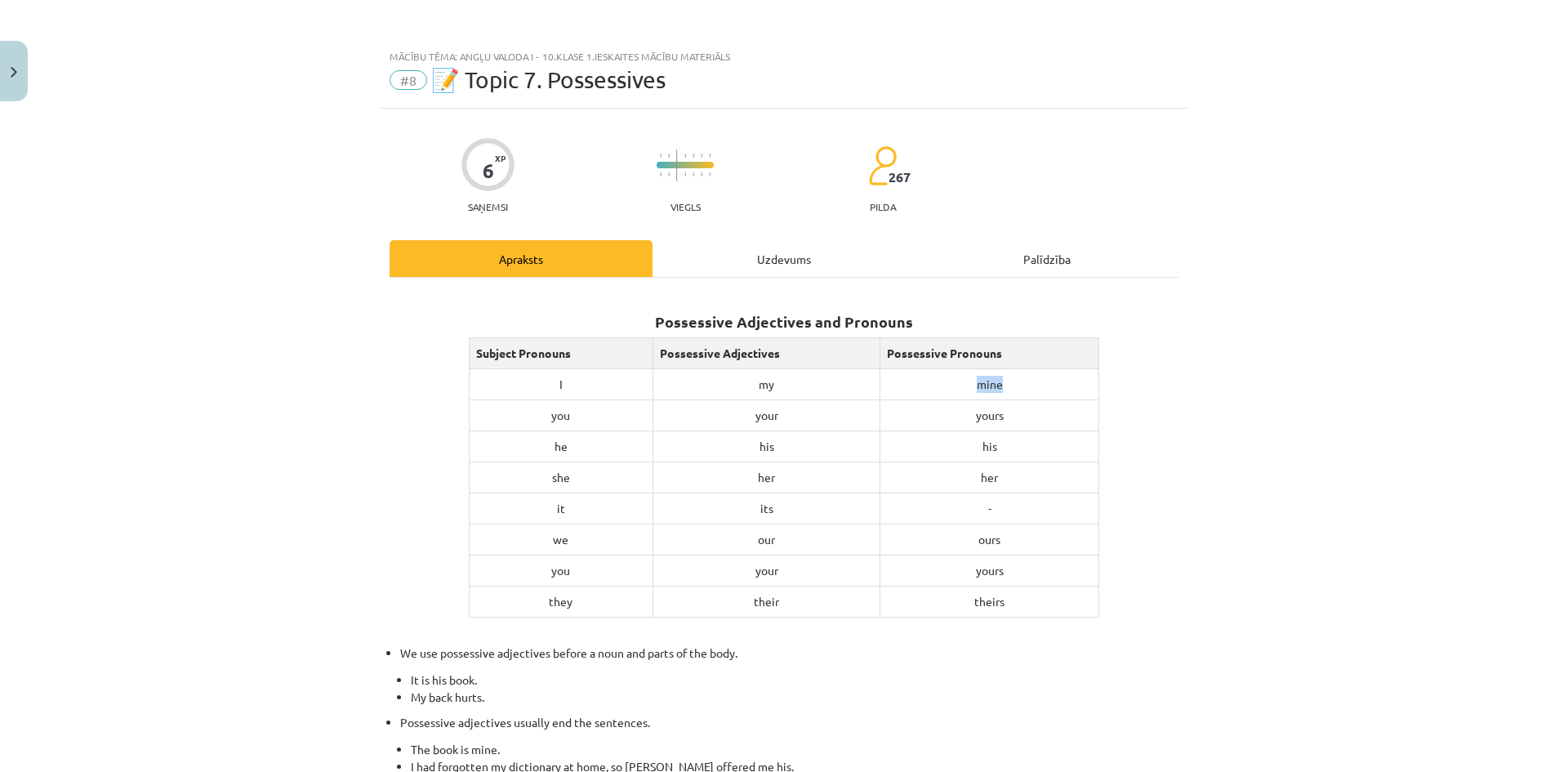
copy td "mine"
click at [1347, 391] on div "Mācību tēma: Angļu valoda i - 10.klase 1.ieskaites mācību materiāls #8 📝 Topic …" at bounding box center [784, 386] width 1568 height 772
drag, startPoint x: 764, startPoint y: 415, endPoint x: 779, endPoint y: 415, distance: 15.0
click at [779, 415] on td "your" at bounding box center [766, 414] width 227 height 31
click at [588, 421] on td "you" at bounding box center [561, 414] width 185 height 31
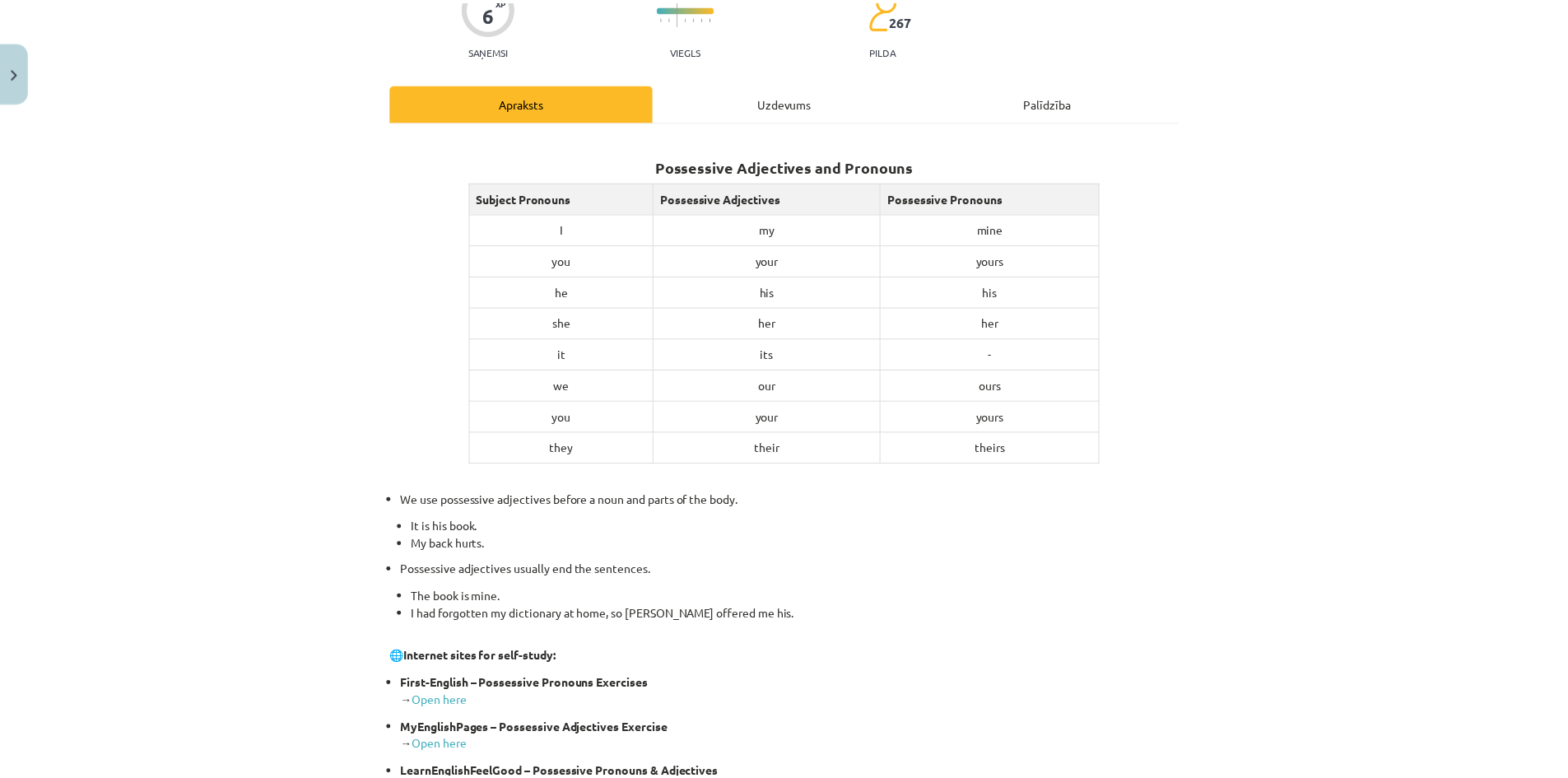
scroll to position [247, 0]
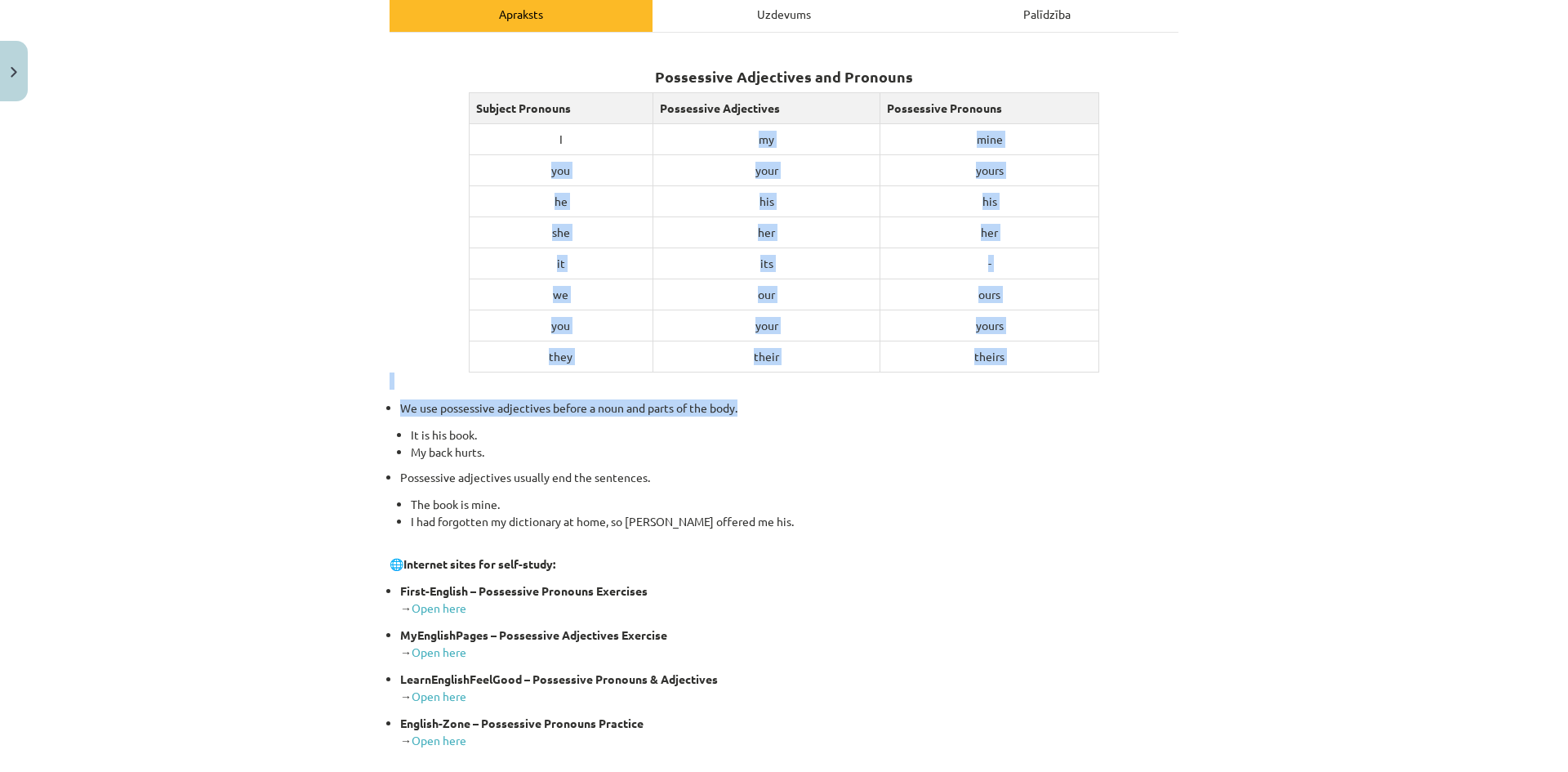
drag, startPoint x: 757, startPoint y: 132, endPoint x: 797, endPoint y: 412, distance: 282.8
click at [797, 412] on div "Possessive Adjectives and Pronouns Subject Pronouns Possessive Adjectives Posse…" at bounding box center [783, 398] width 788 height 702
click at [770, 151] on td "my" at bounding box center [766, 138] width 227 height 31
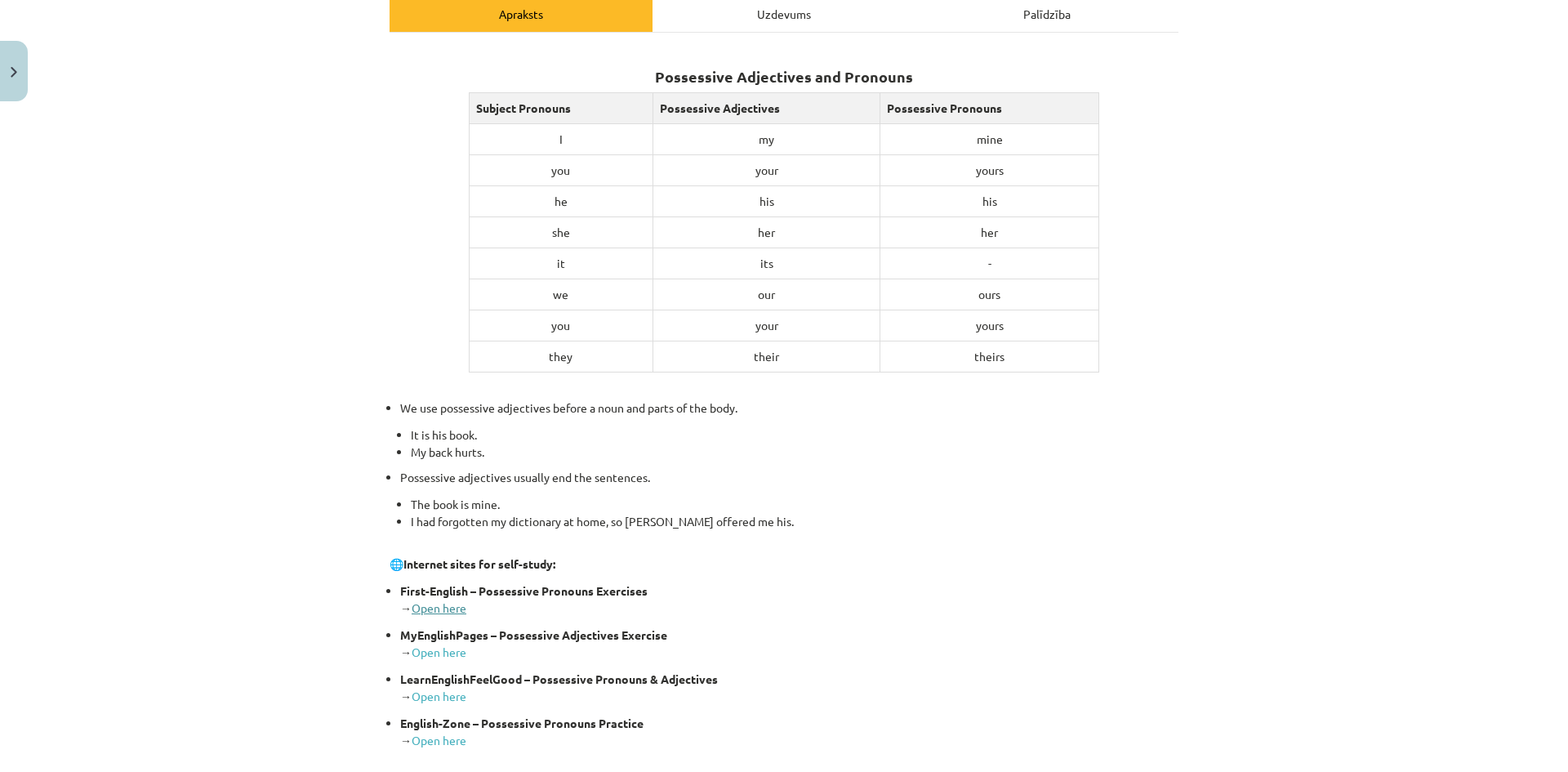
click at [427, 605] on link "Open here" at bounding box center [439, 607] width 55 height 15
click at [450, 656] on link "Open here" at bounding box center [439, 652] width 55 height 15
click at [11, 68] on img "Close" at bounding box center [13, 73] width 6 height 11
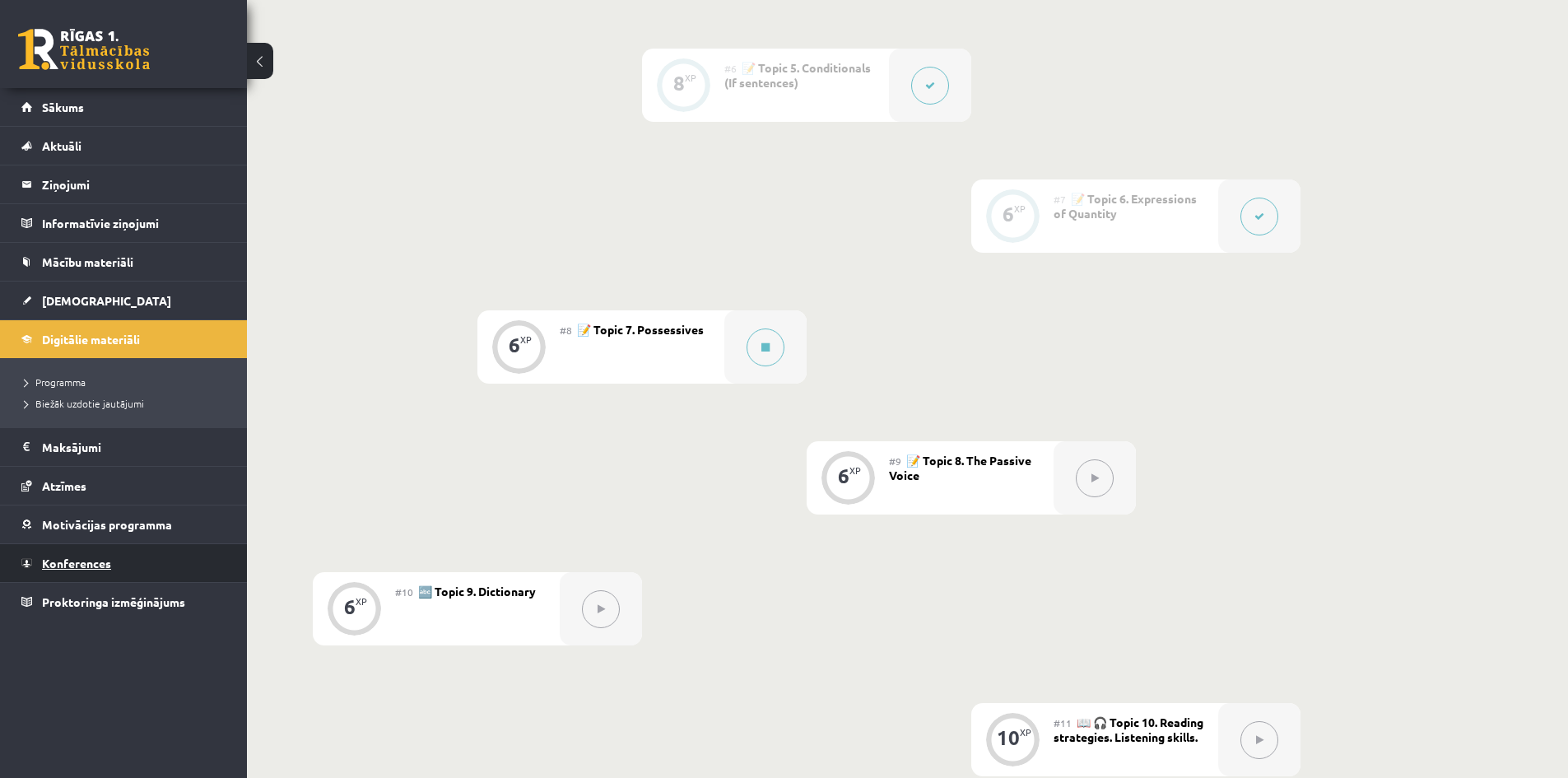
click at [74, 574] on link "Konferences" at bounding box center [124, 563] width 205 height 37
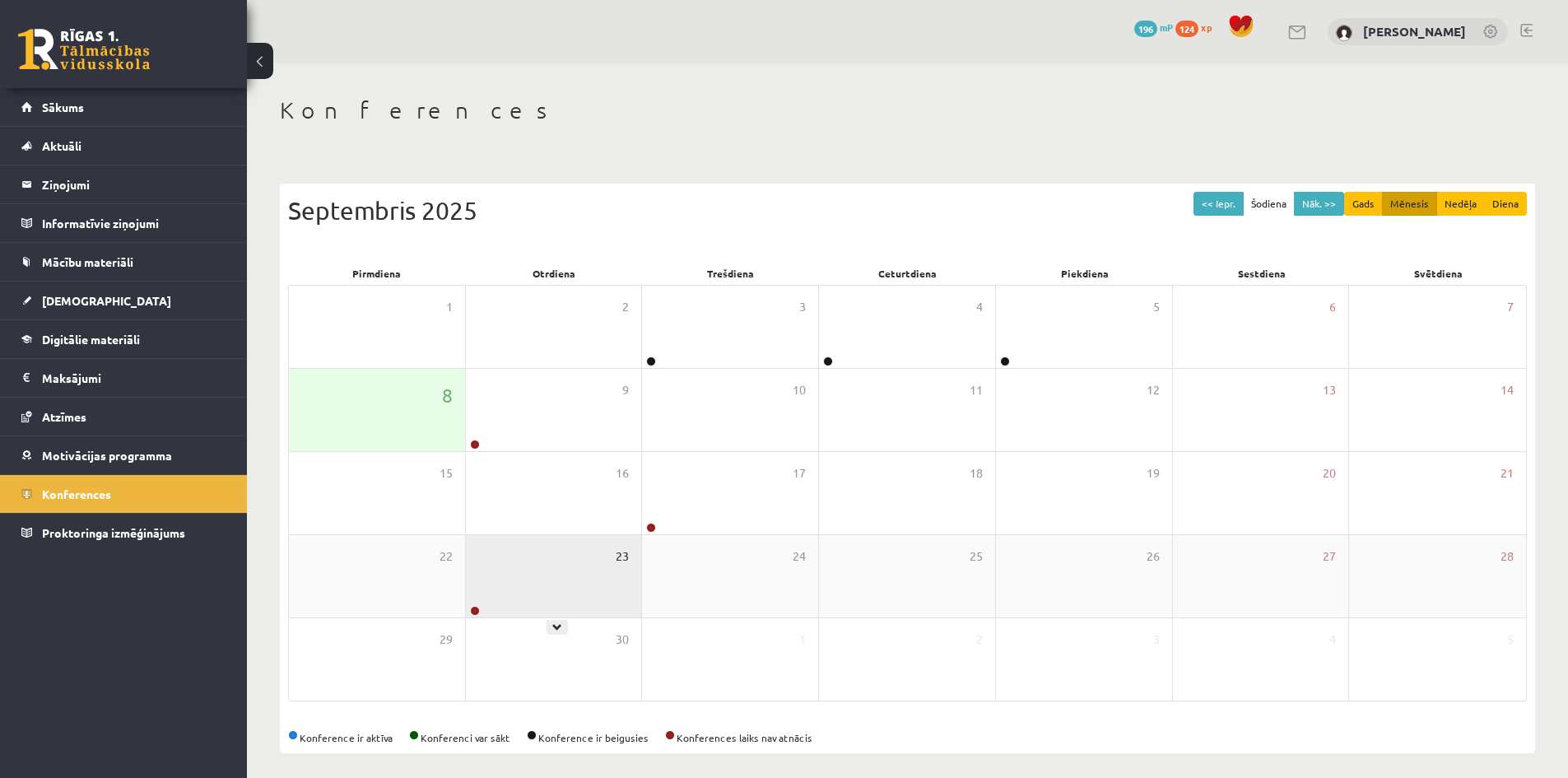
click at [624, 555] on span "23" at bounding box center [622, 557] width 13 height 18
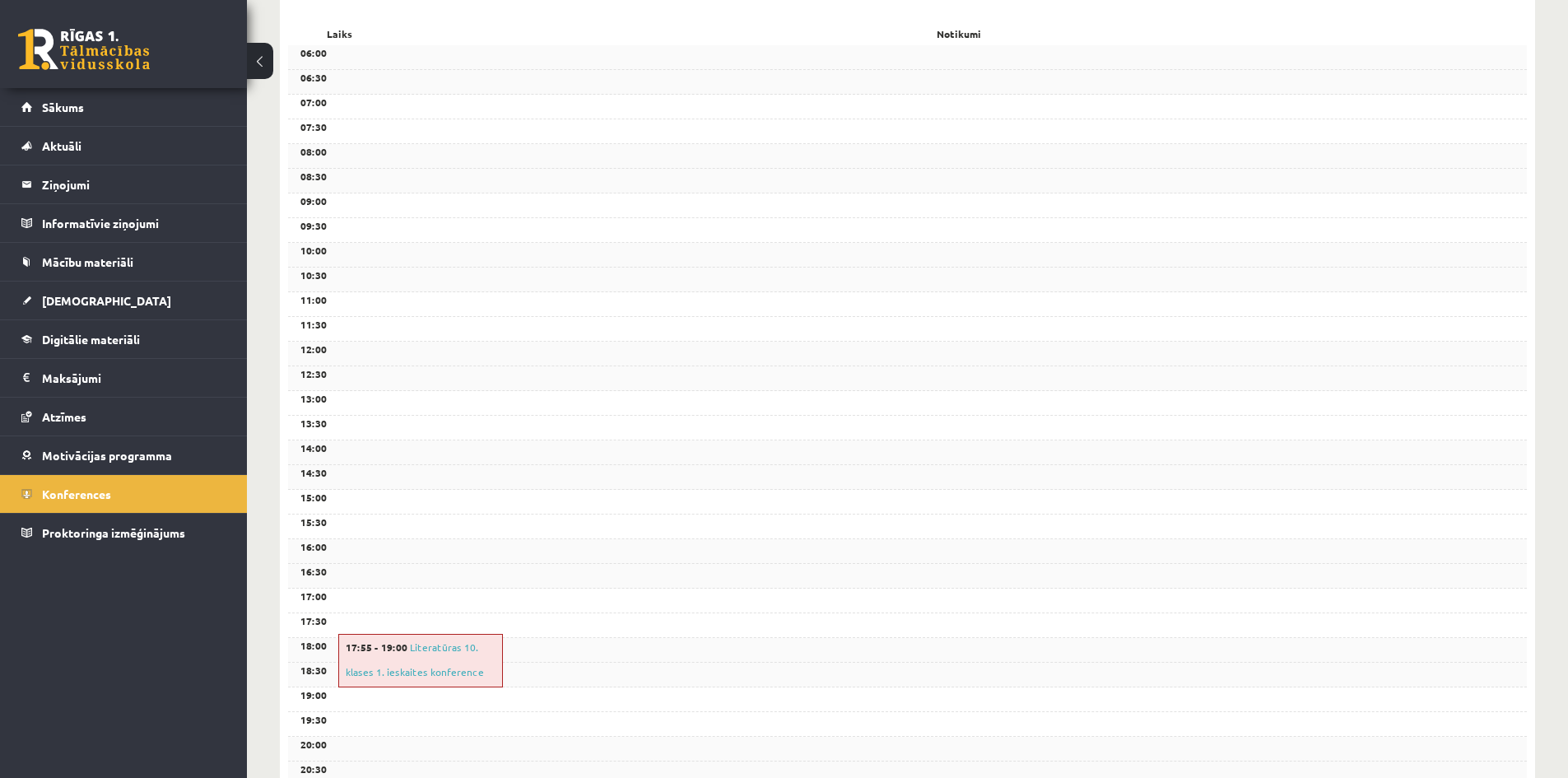
scroll to position [383, 0]
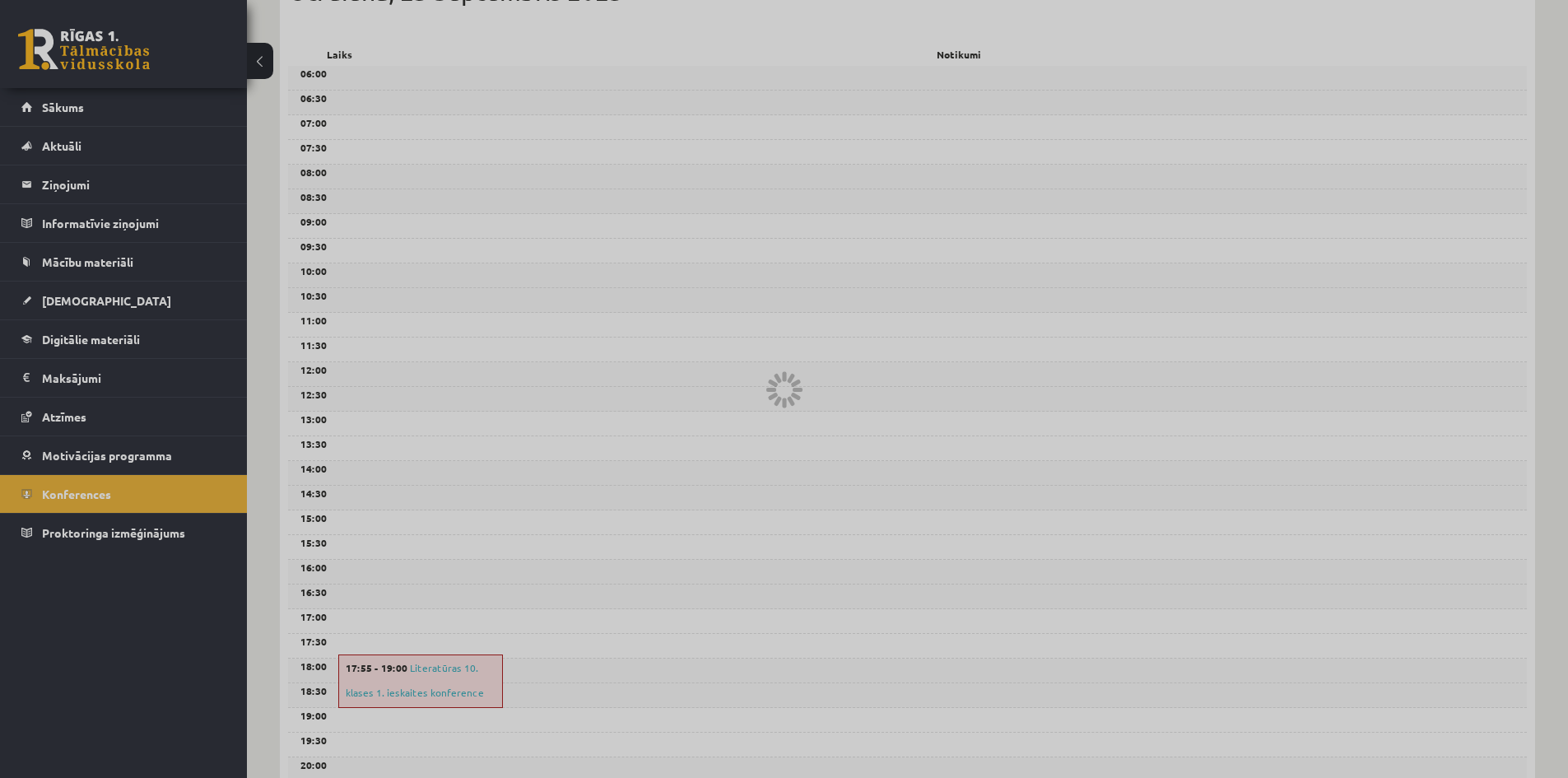
scroll to position [54, 0]
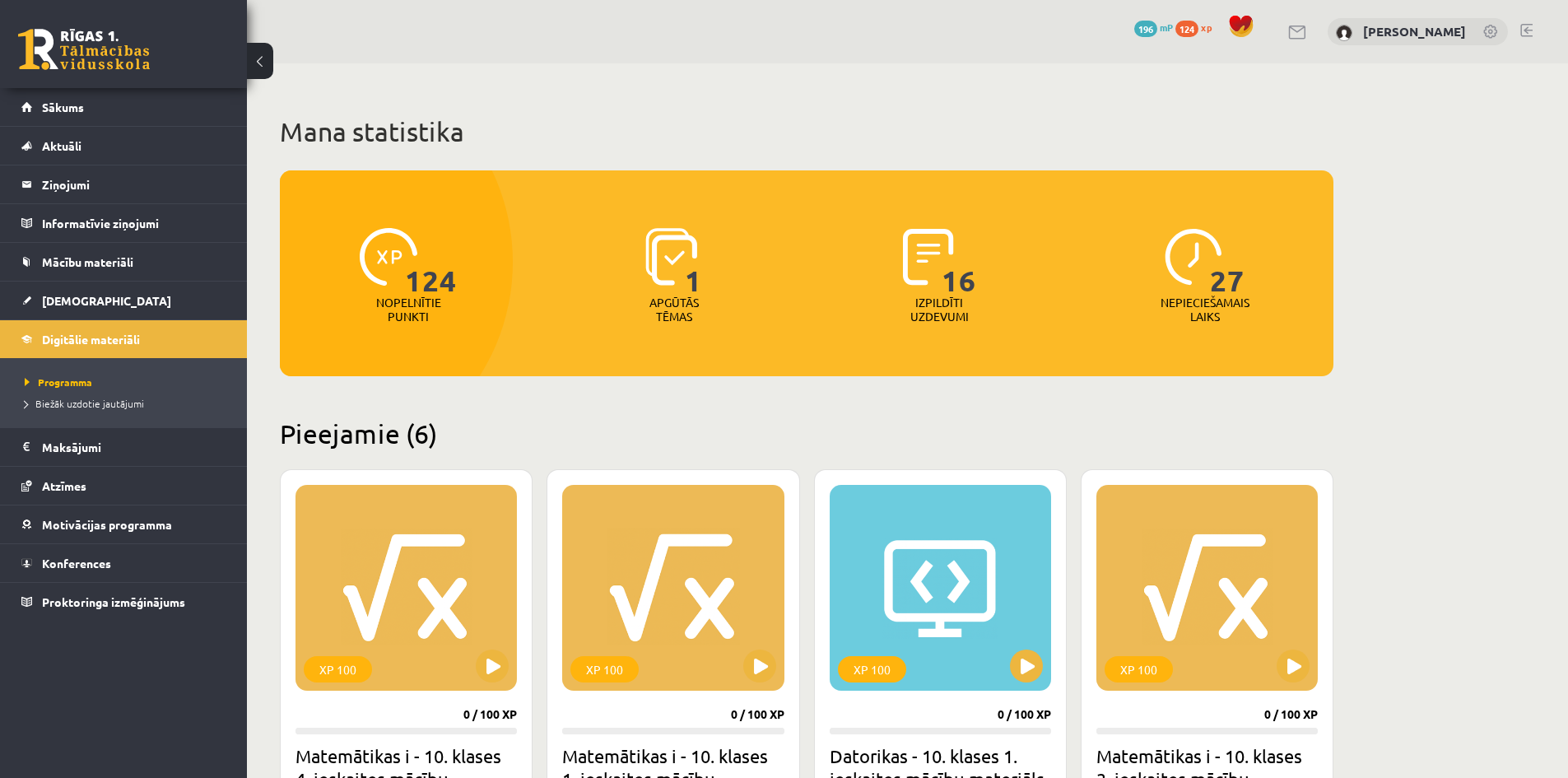
scroll to position [906, 0]
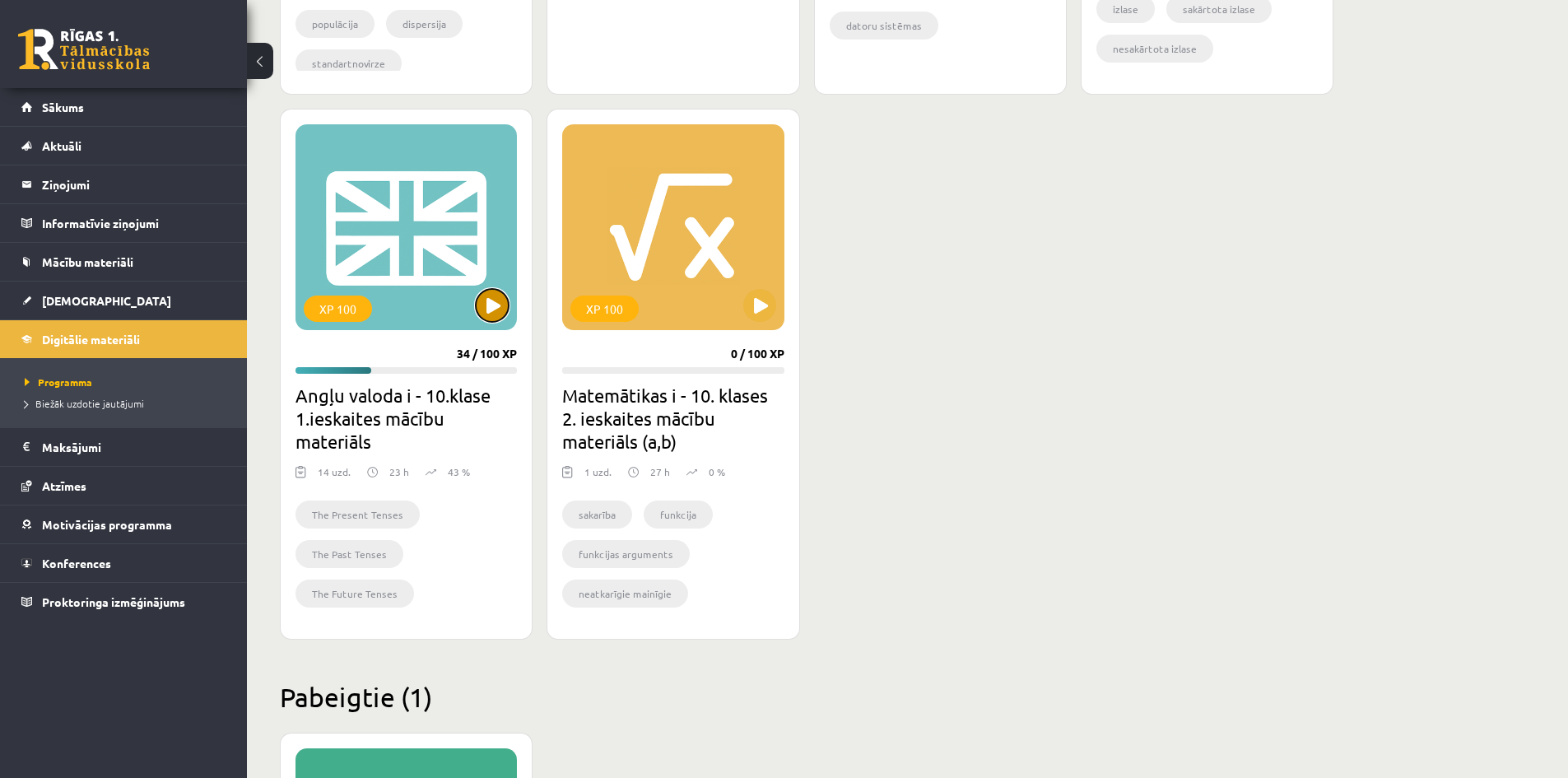
click at [501, 302] on button at bounding box center [491, 305] width 33 height 33
click at [81, 565] on span "Konferences" at bounding box center [77, 563] width 70 height 15
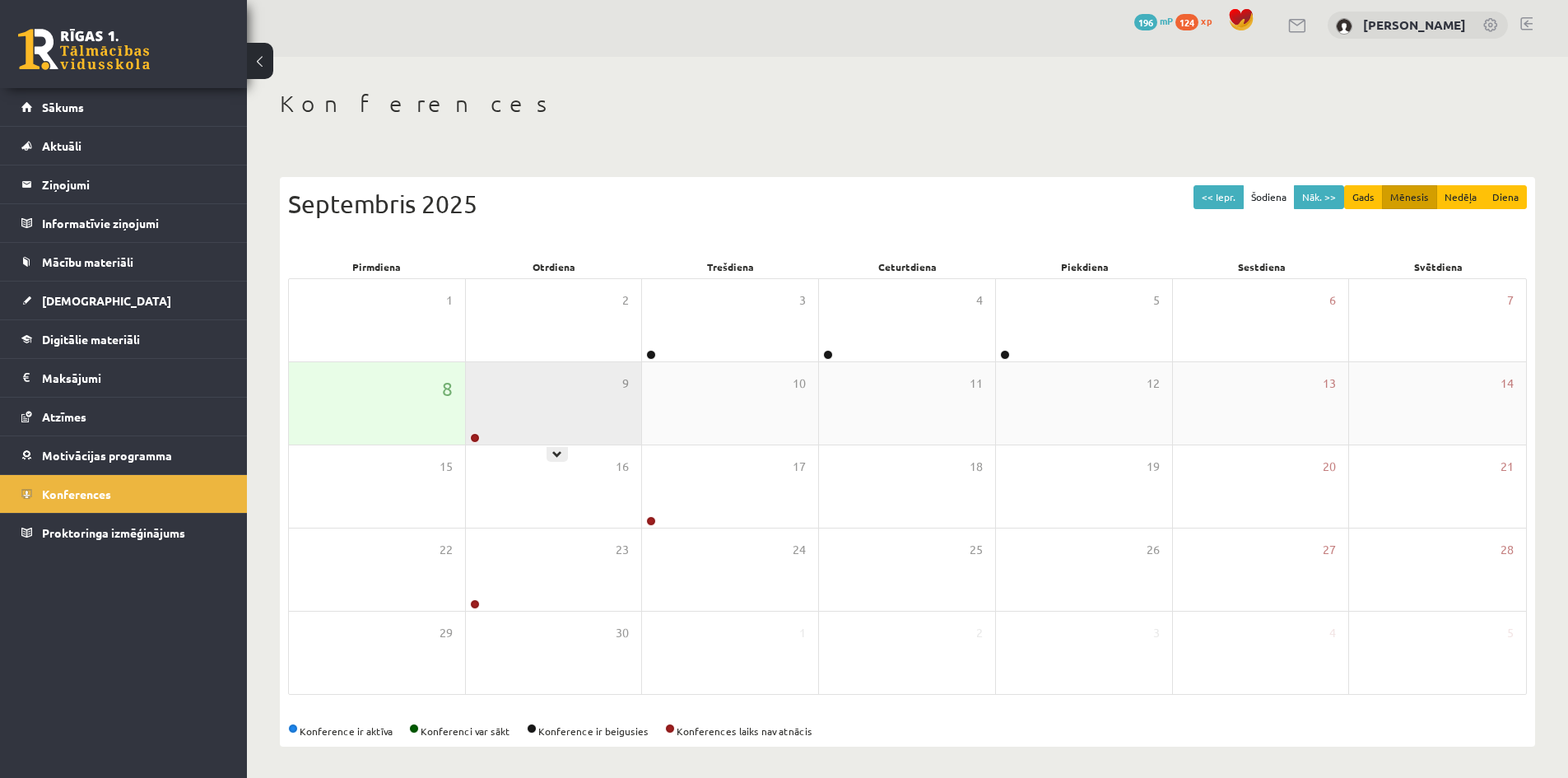
scroll to position [9, 0]
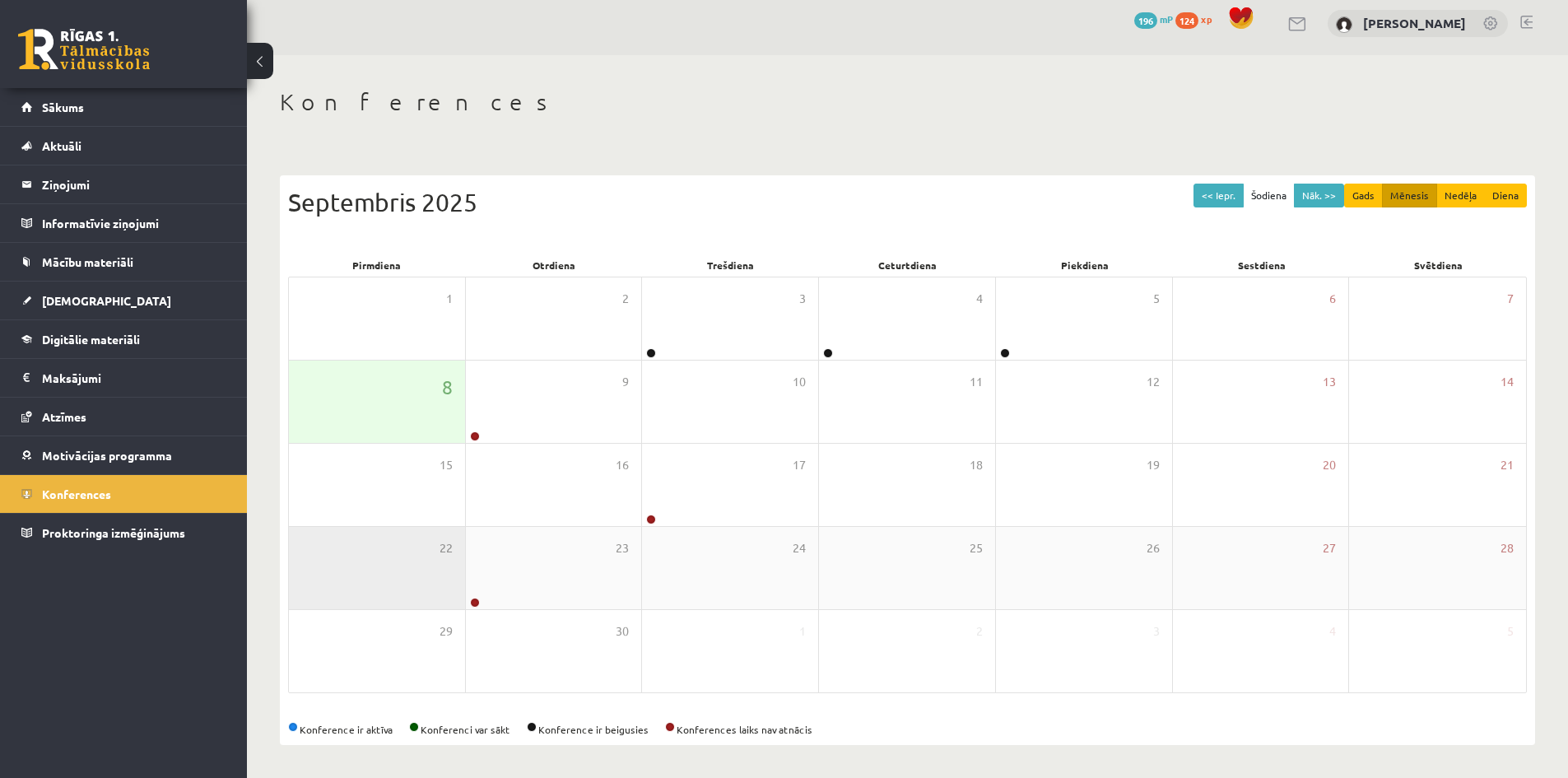
click at [430, 584] on div "22" at bounding box center [376, 568] width 176 height 82
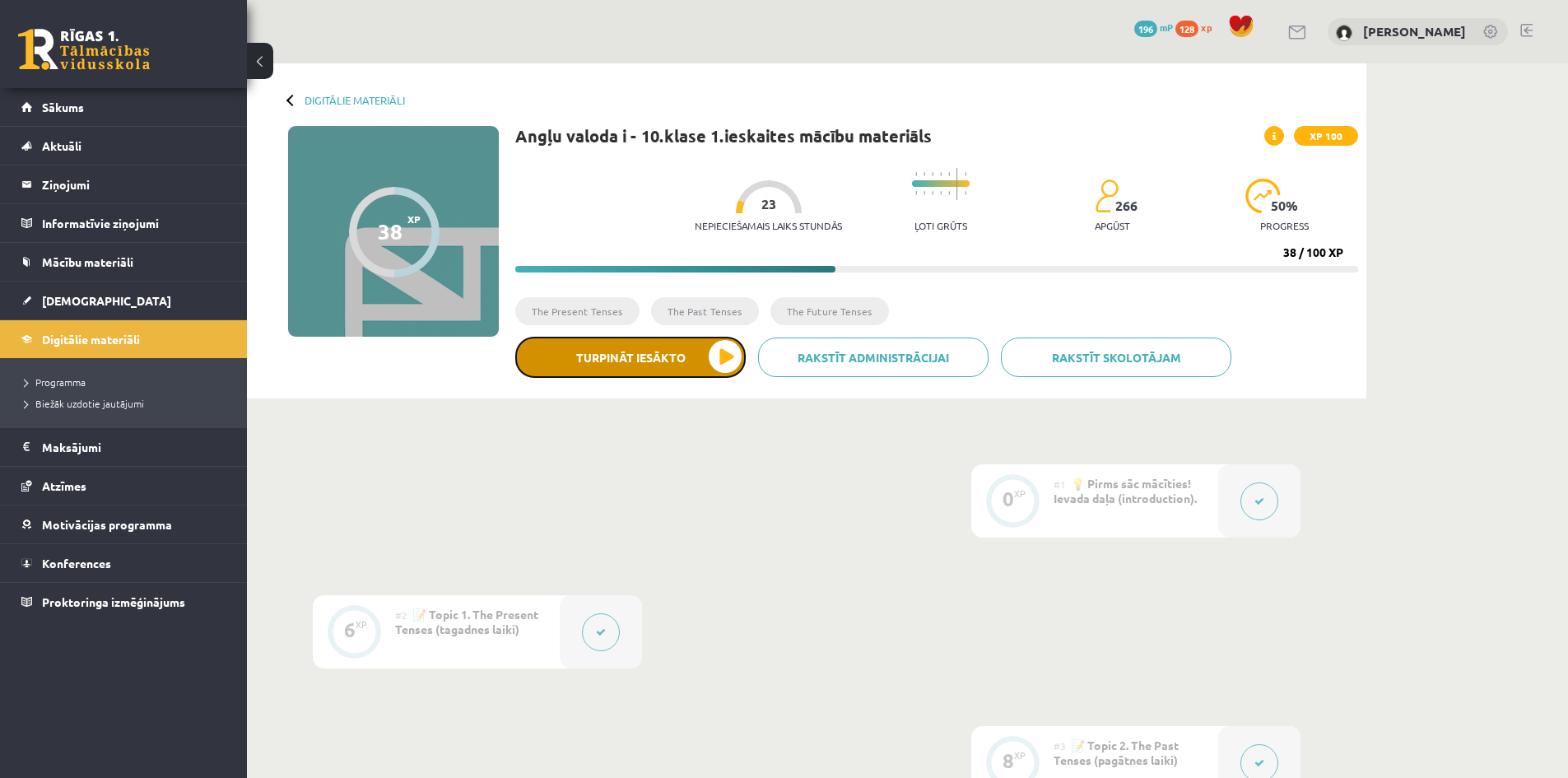
click at [657, 356] on button "Turpināt iesākto" at bounding box center [631, 357] width 230 height 41
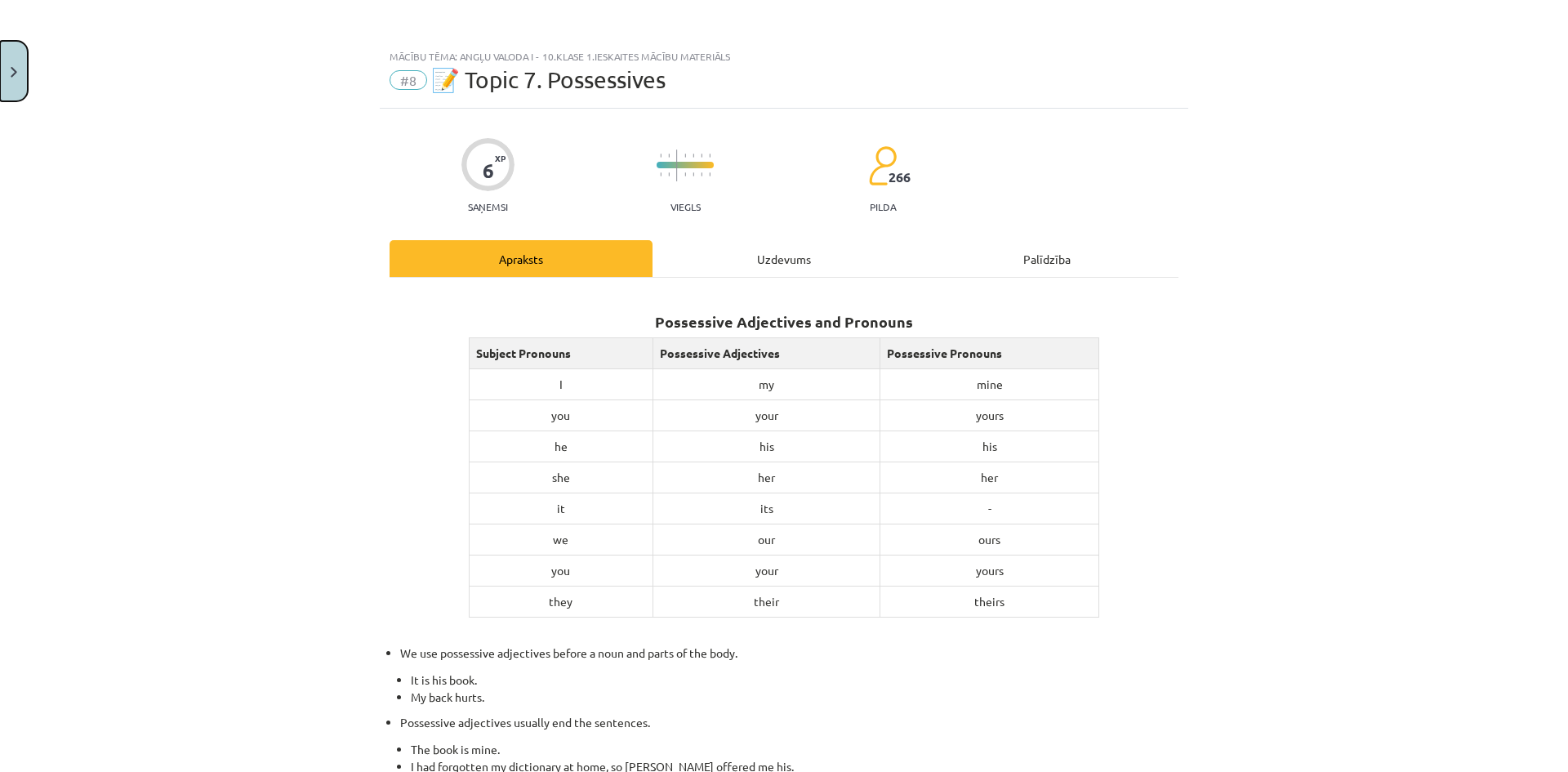
click at [12, 58] on button "Close" at bounding box center [13, 71] width 27 height 60
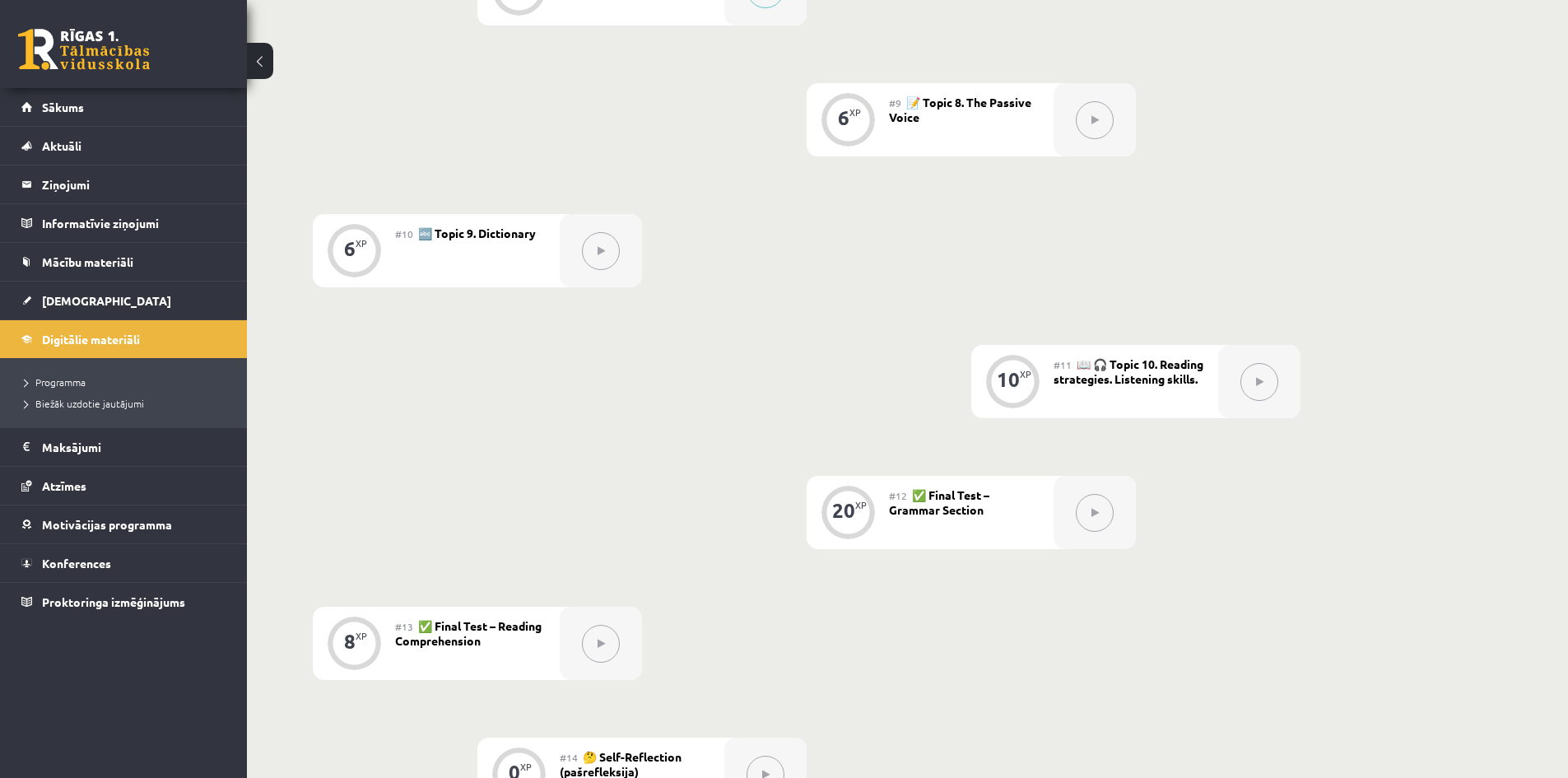
scroll to position [1729, 0]
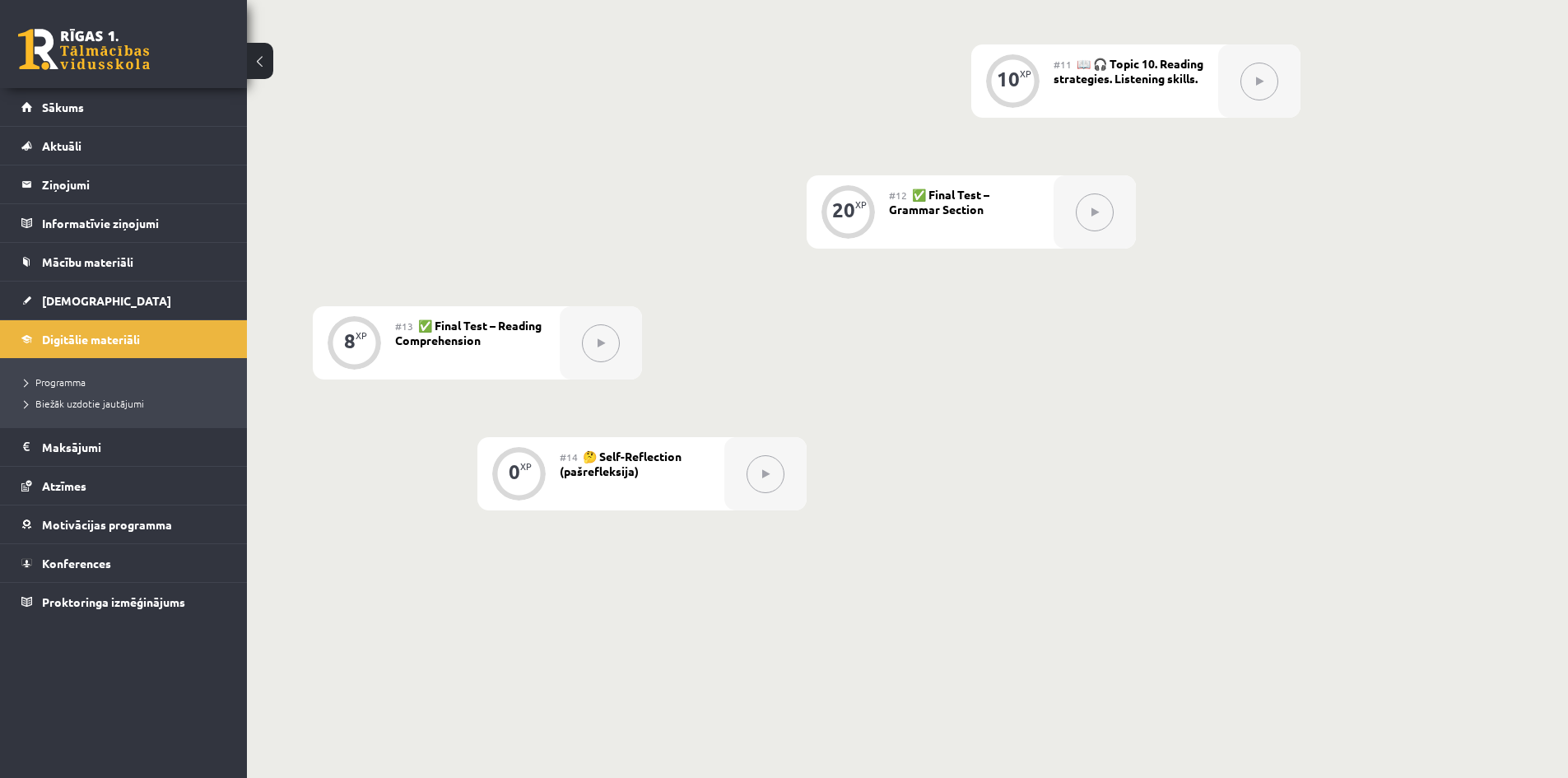
click at [1085, 219] on button at bounding box center [1094, 212] width 37 height 37
drag, startPoint x: 920, startPoint y: 202, endPoint x: 1051, endPoint y: 219, distance: 132.1
click at [1051, 219] on div "#12 ✅ Final Test – Grammar Section" at bounding box center [971, 212] width 165 height 73
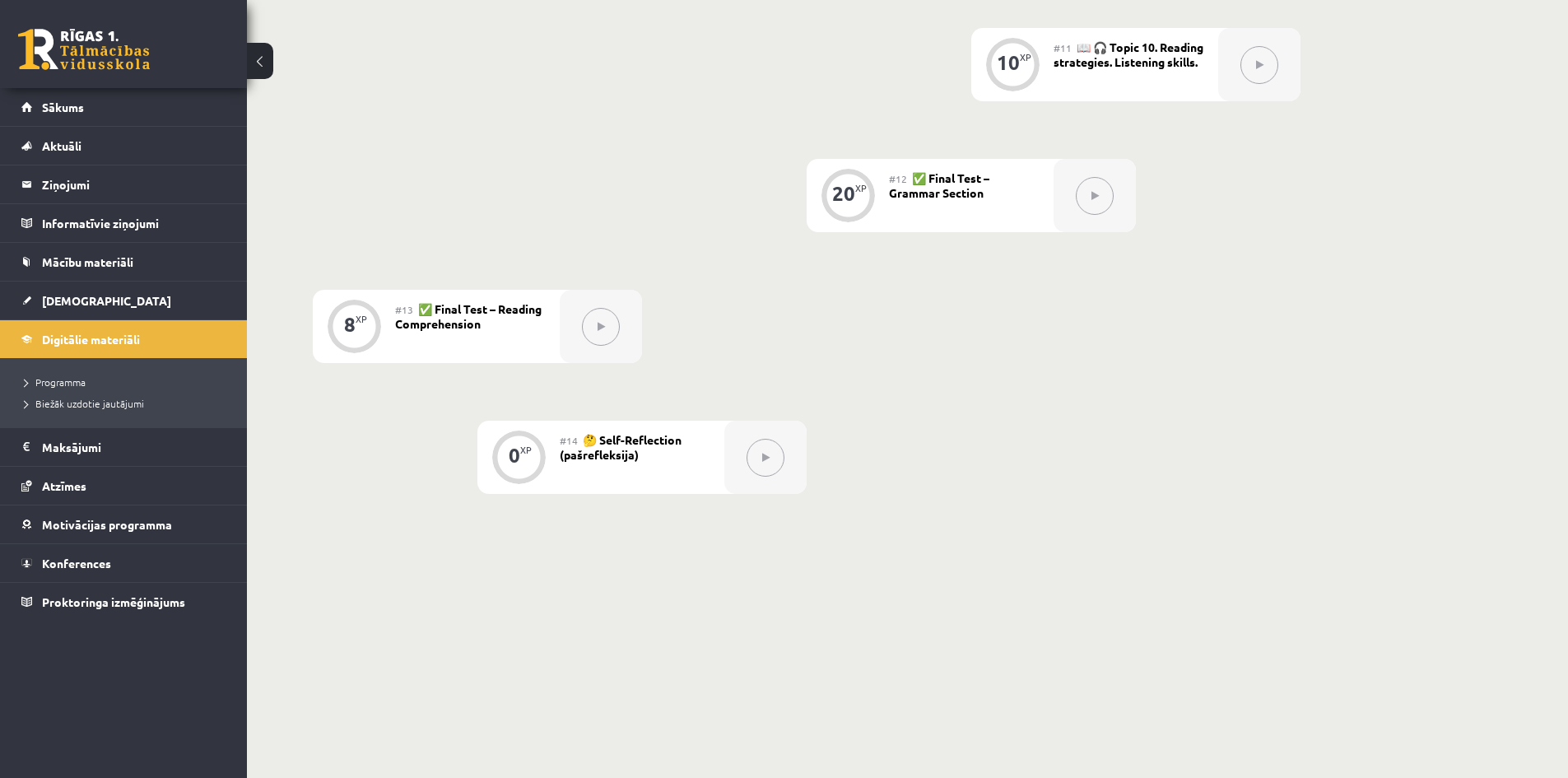
scroll to position [1750, 0]
click at [66, 340] on span "Digitālie materiāli" at bounding box center [91, 339] width 98 height 15
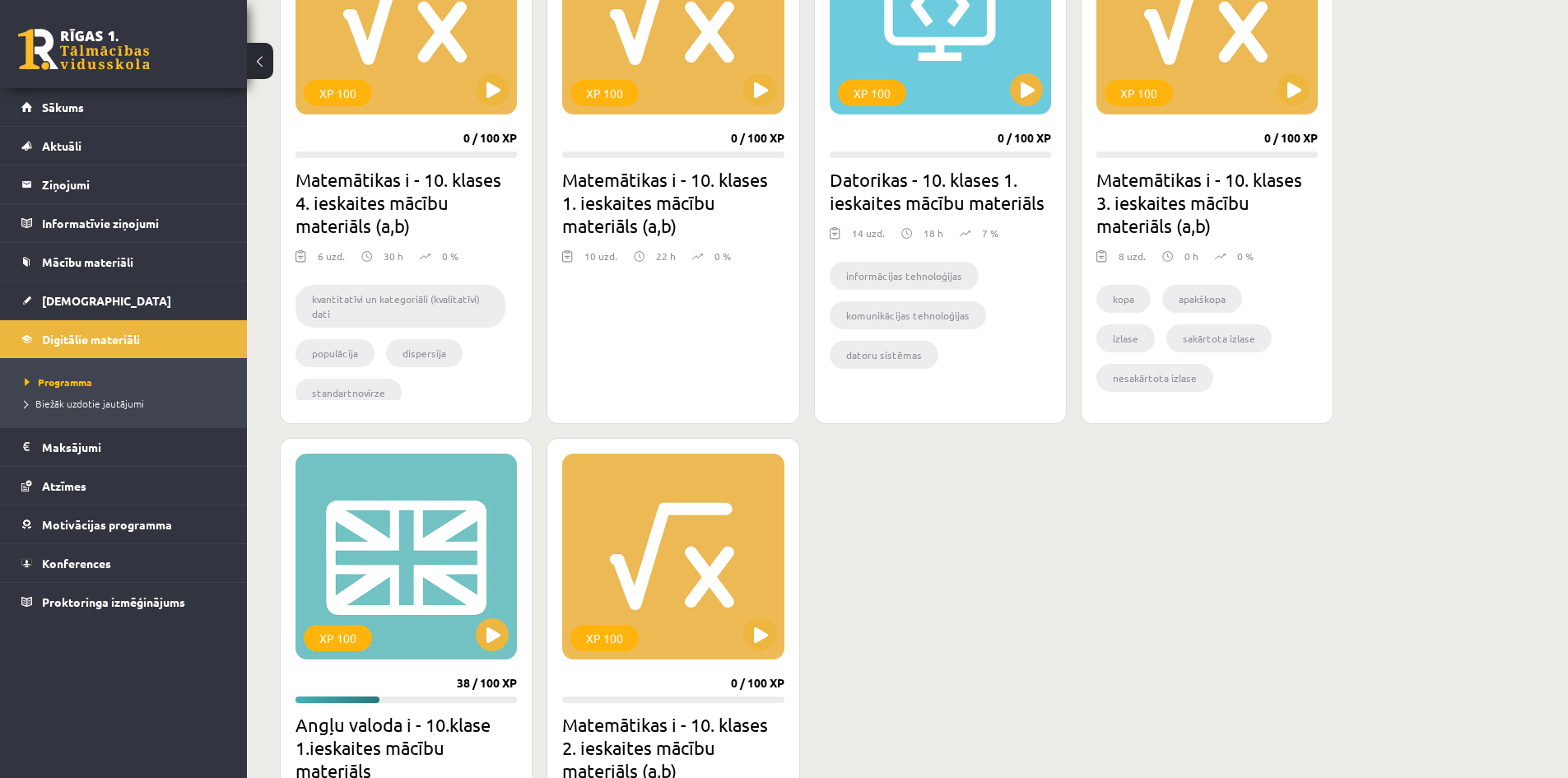
scroll to position [988, 0]
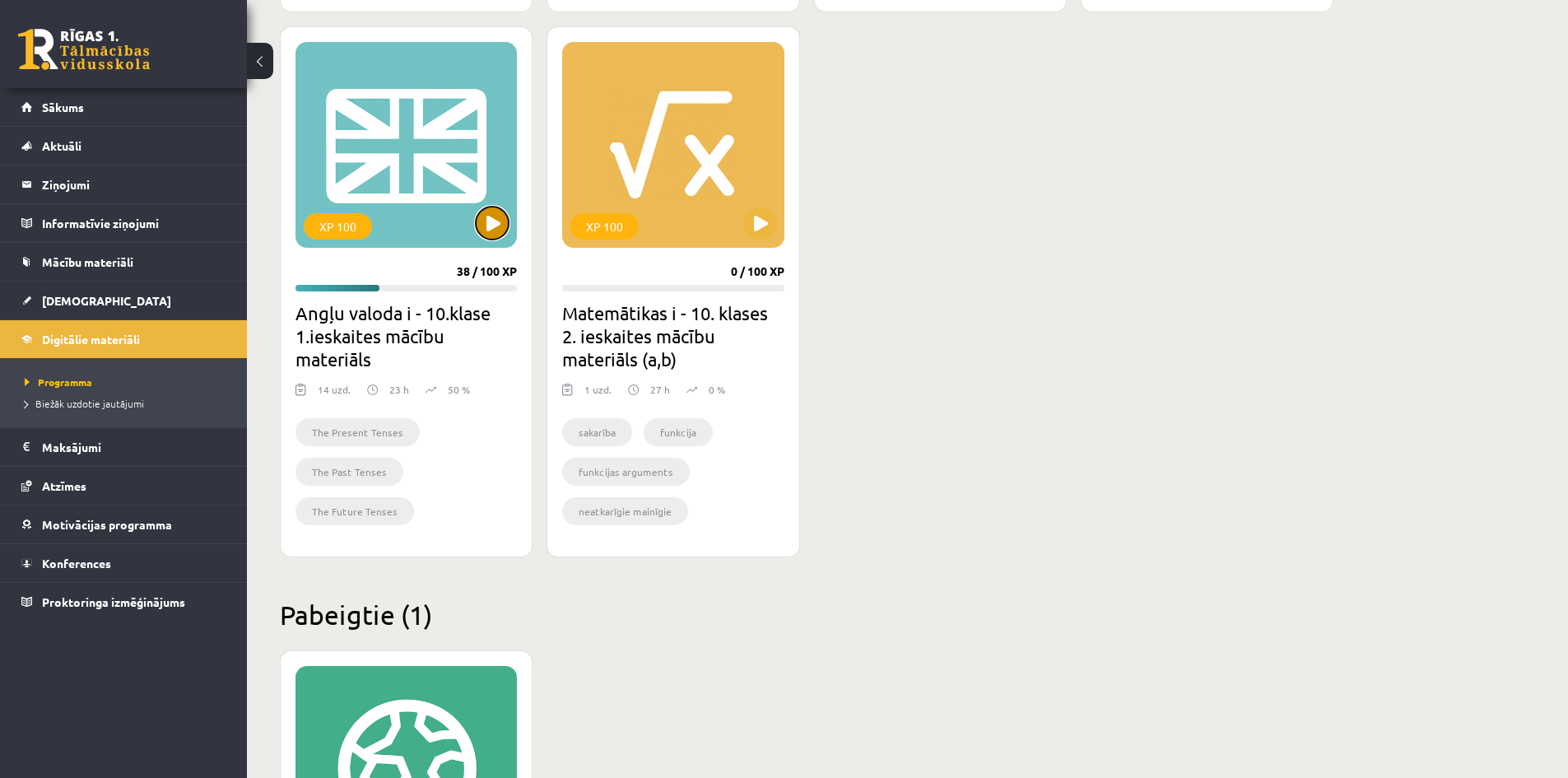
click at [493, 227] on button at bounding box center [491, 223] width 33 height 33
click at [497, 205] on div "XP 100" at bounding box center [406, 145] width 221 height 206
click at [326, 230] on div "XP 100" at bounding box center [338, 227] width 69 height 27
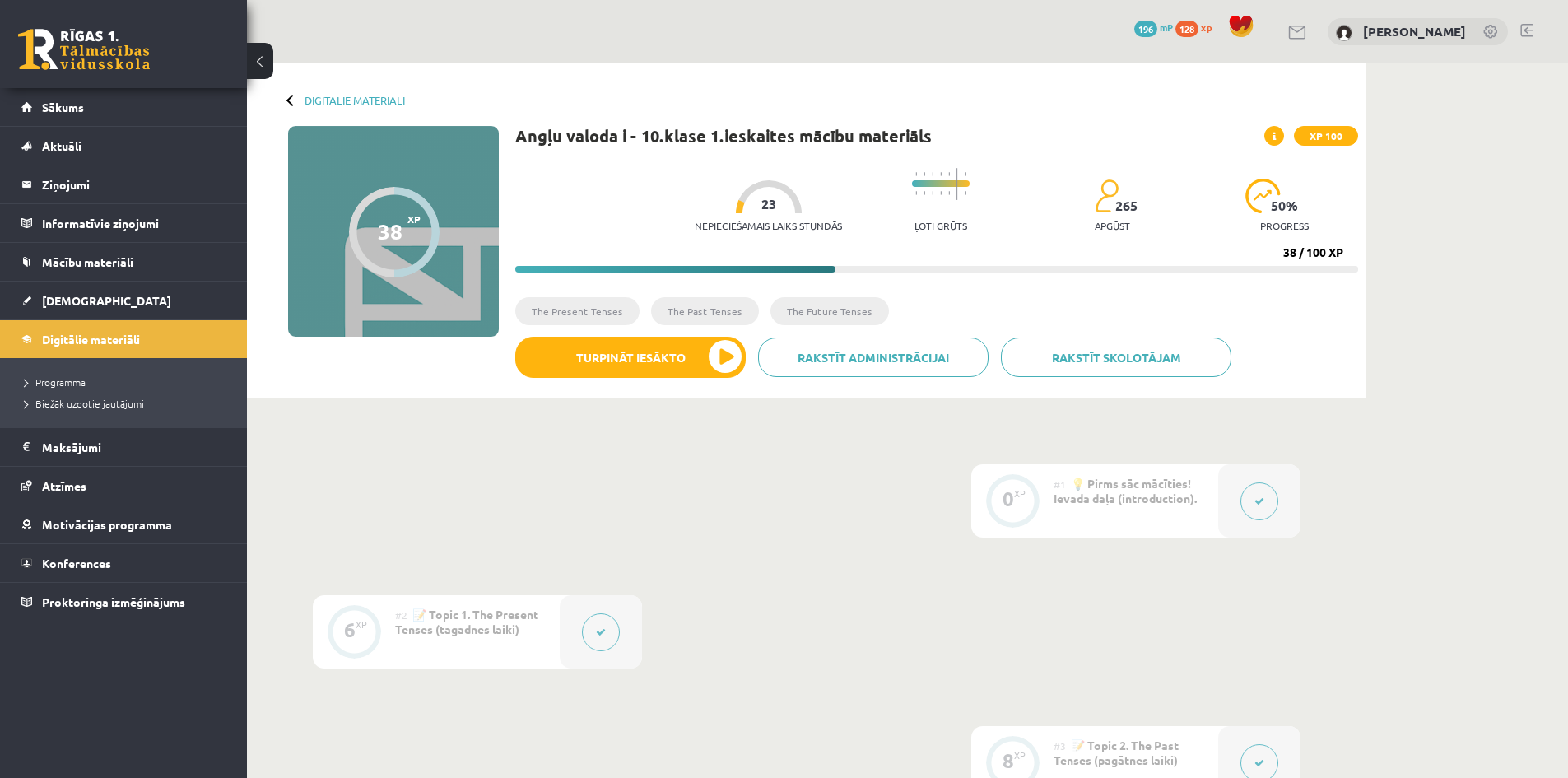
click at [776, 305] on li "The Future Tenses" at bounding box center [829, 310] width 119 height 28
drag, startPoint x: 886, startPoint y: 246, endPoint x: 948, endPoint y: 200, distance: 77.2
click at [948, 200] on div "Nepieciešamais laiks stundās 23 Ļoti grūts 265 apgūst 50 % progress 38 / 100 XP" at bounding box center [937, 216] width 843 height 112
click at [956, 191] on img at bounding box center [957, 193] width 2 height 4
click at [941, 188] on div at bounding box center [941, 193] width 58 height 12
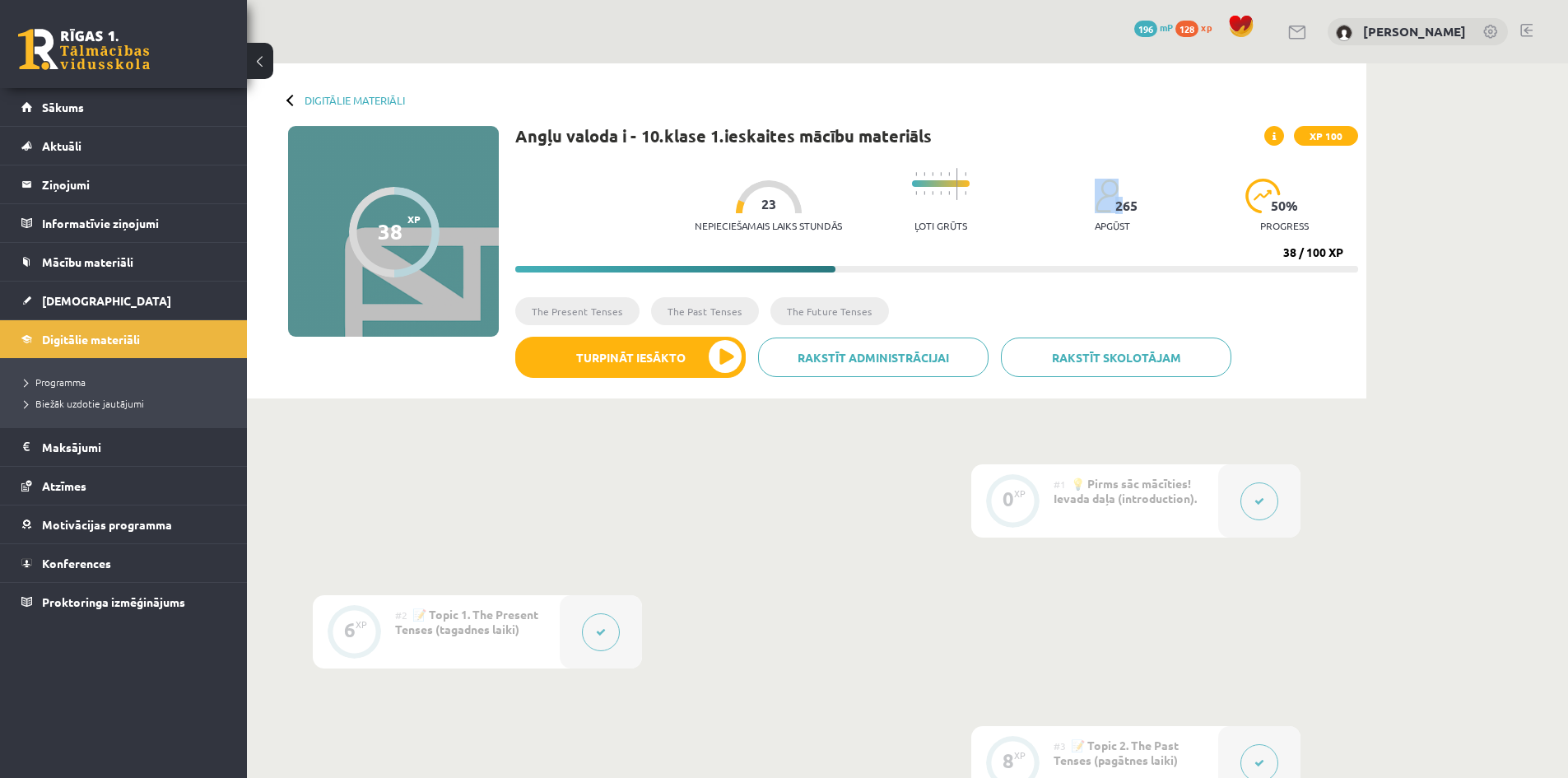
drag, startPoint x: 1119, startPoint y: 207, endPoint x: 1170, endPoint y: 211, distance: 51.2
click at [1170, 211] on div "Nepieciešamais laiks stundās 23 Ļoti grūts 265 apgūst 50 % progress" at bounding box center [1027, 200] width 664 height 81
click at [1095, 232] on div "265 apgūst" at bounding box center [1112, 210] width 36 height 62
click at [696, 363] on button "Turpināt iesākto" at bounding box center [631, 357] width 230 height 41
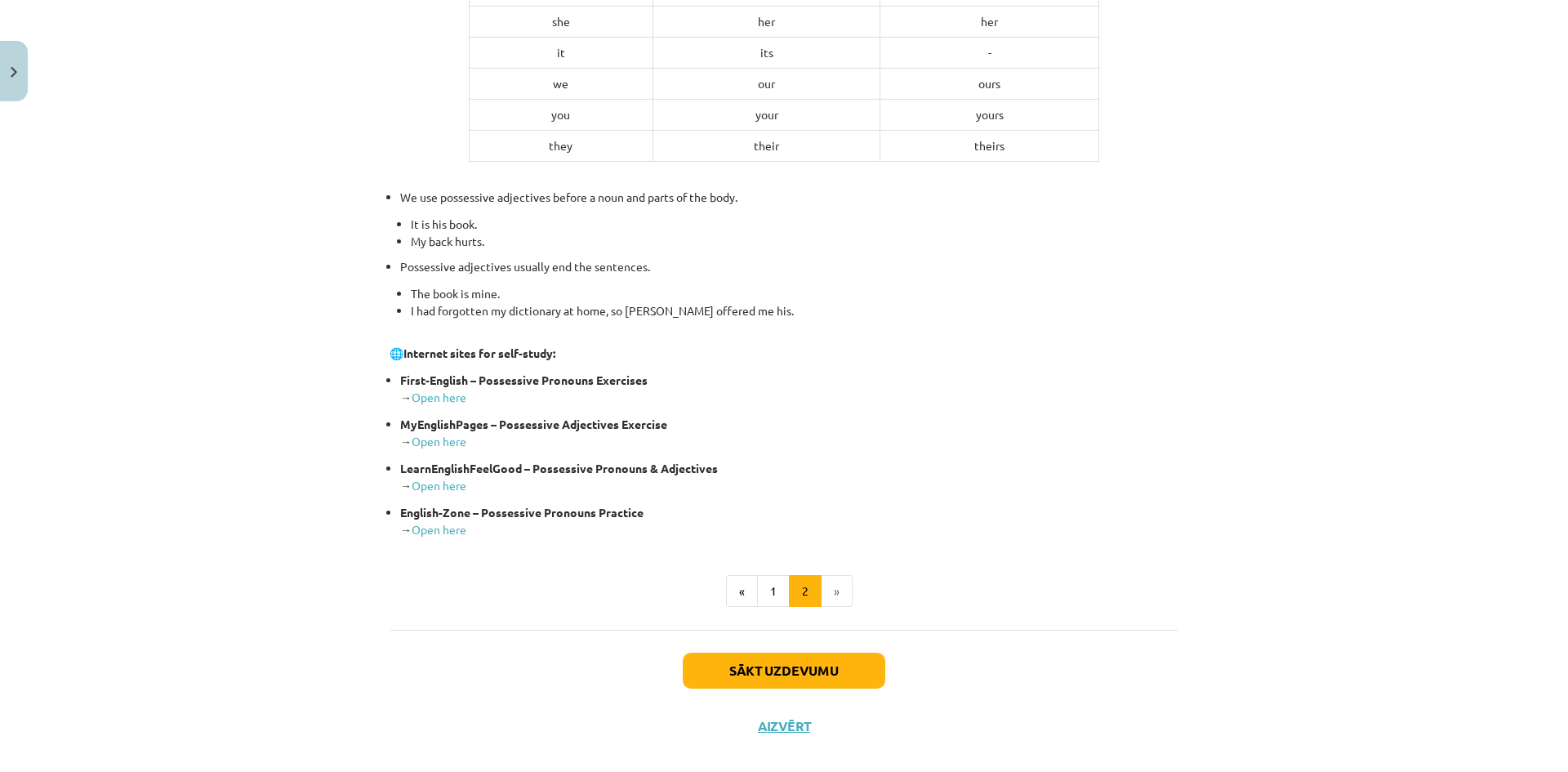
scroll to position [479, 0]
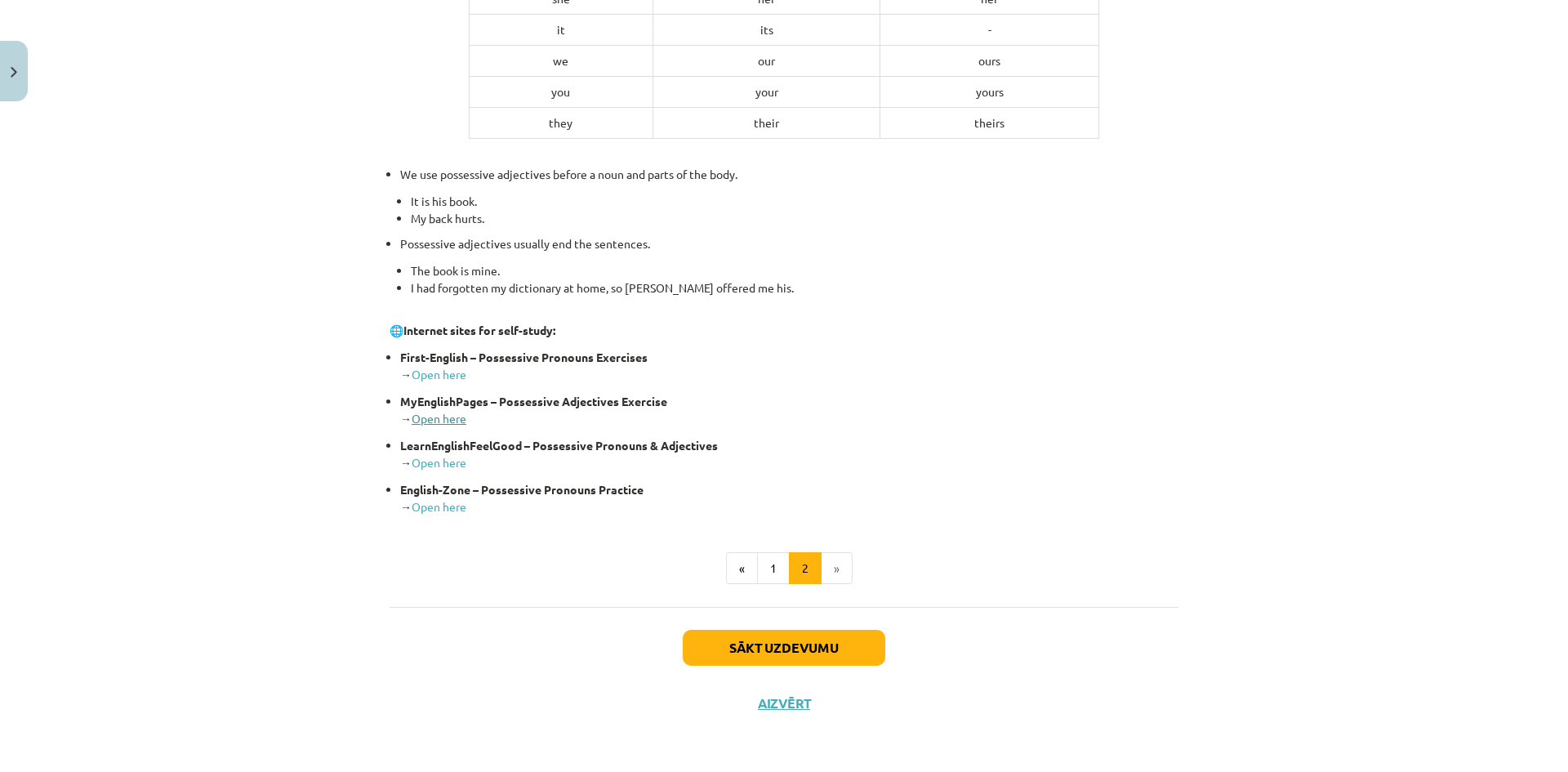
click at [439, 413] on link "Open here" at bounding box center [439, 418] width 55 height 15
click at [430, 466] on link "Open here" at bounding box center [439, 462] width 55 height 15
drag, startPoint x: 802, startPoint y: 472, endPoint x: 1567, endPoint y: 515, distance: 766.2
drag, startPoint x: 1567, startPoint y: 515, endPoint x: 823, endPoint y: 708, distance: 768.6
click at [823, 708] on div "Sākt uzdevumu Aizvērt" at bounding box center [783, 664] width 788 height 114
